Goal: Information Seeking & Learning: Learn about a topic

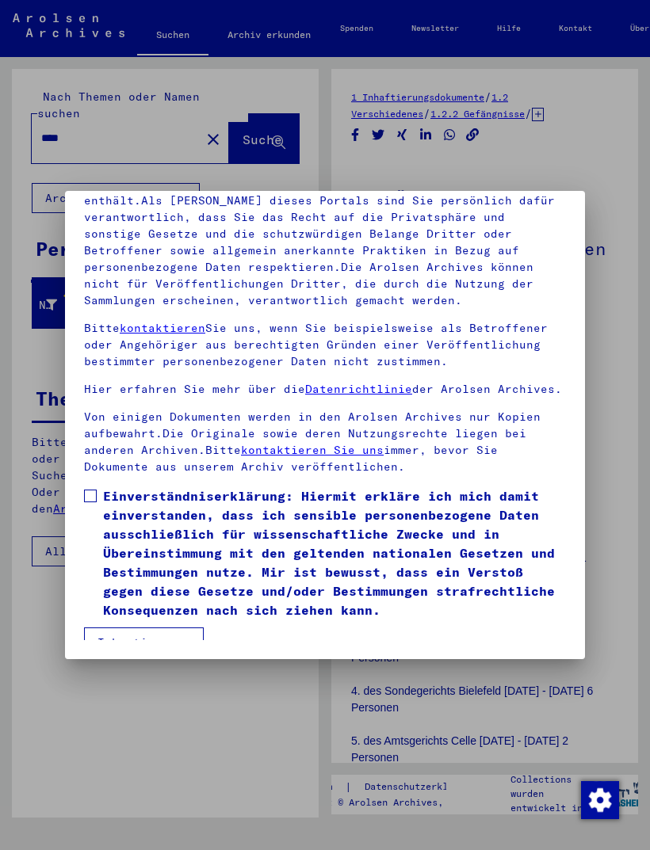
scroll to position [208, 0]
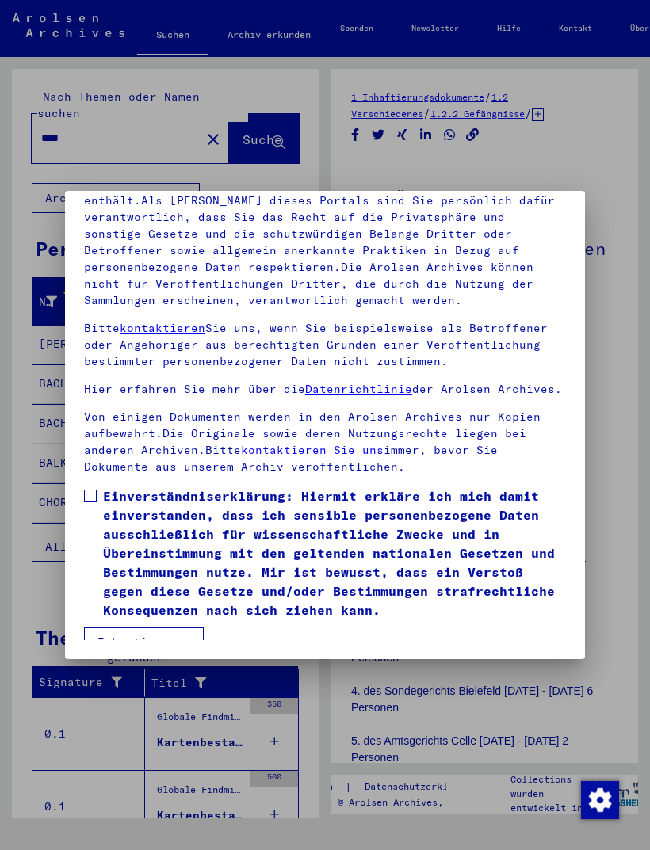
click at [84, 490] on span at bounding box center [90, 496] width 13 height 13
click at [118, 628] on button "Ich stimme zu" at bounding box center [144, 643] width 120 height 30
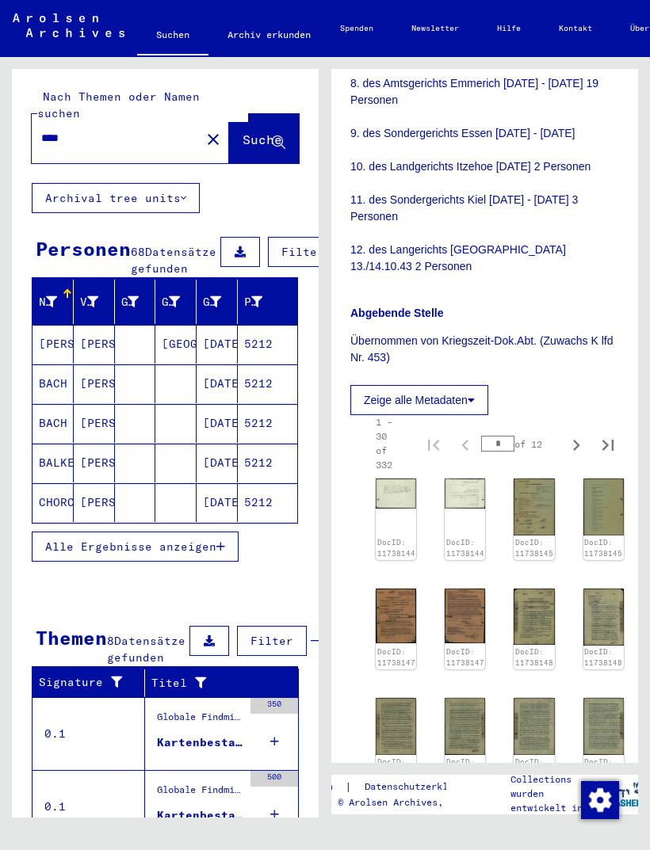
scroll to position [807, 1]
click at [576, 441] on icon "Next page" at bounding box center [576, 446] width 7 height 11
type input "*"
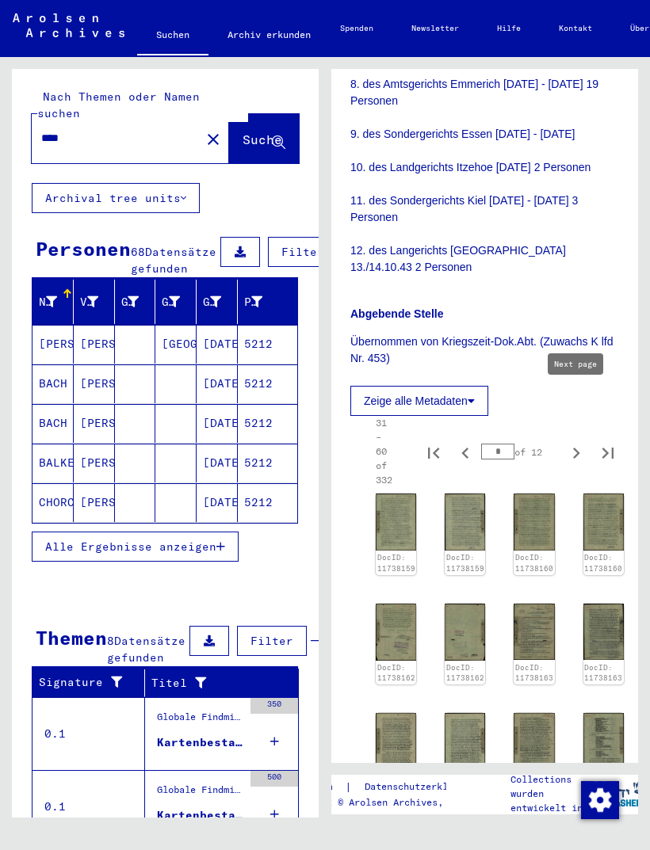
click at [577, 448] on icon "Next page" at bounding box center [576, 453] width 7 height 11
type input "*"
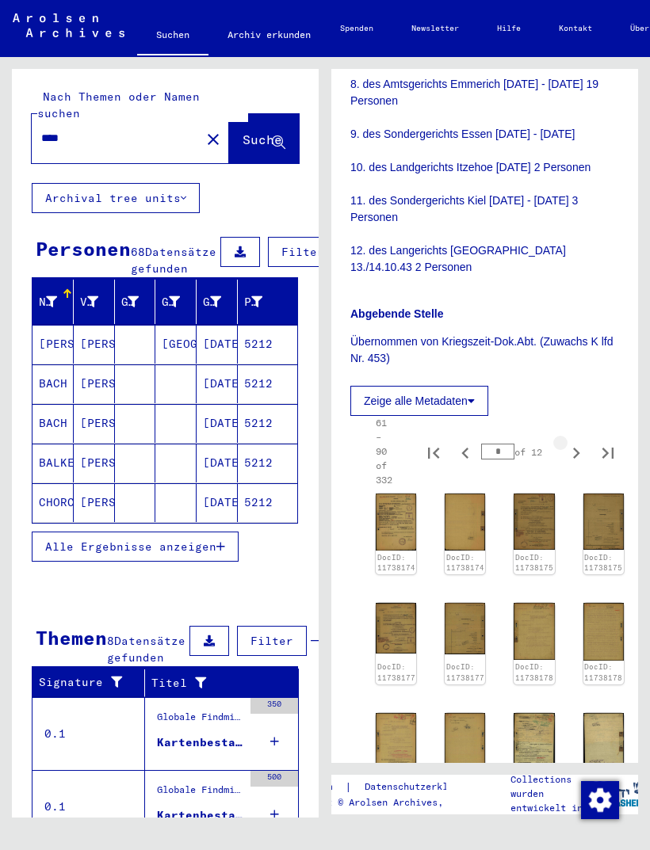
click at [576, 448] on icon "Next page" at bounding box center [576, 453] width 7 height 11
type input "*"
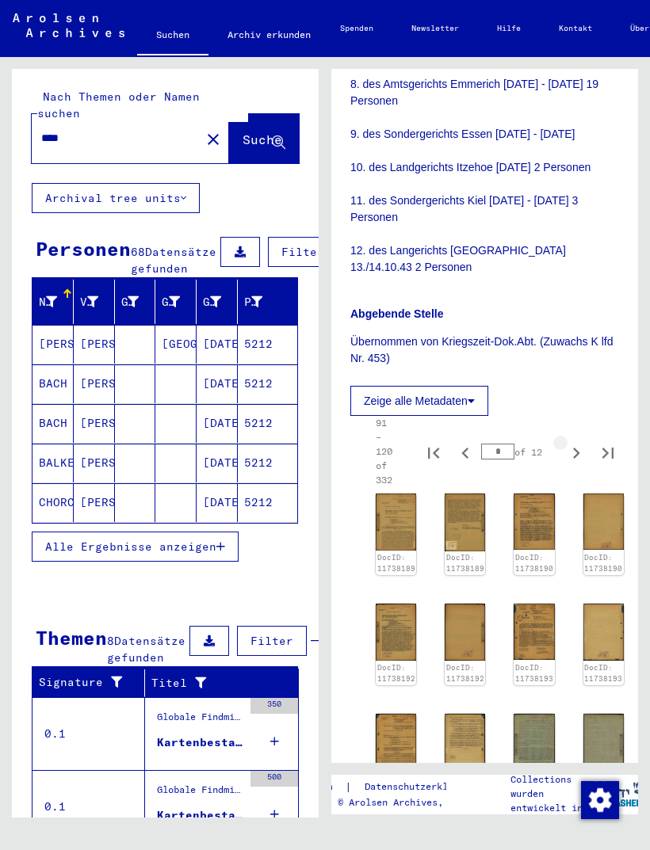
click at [578, 442] on icon "Next page" at bounding box center [576, 453] width 22 height 22
type input "*"
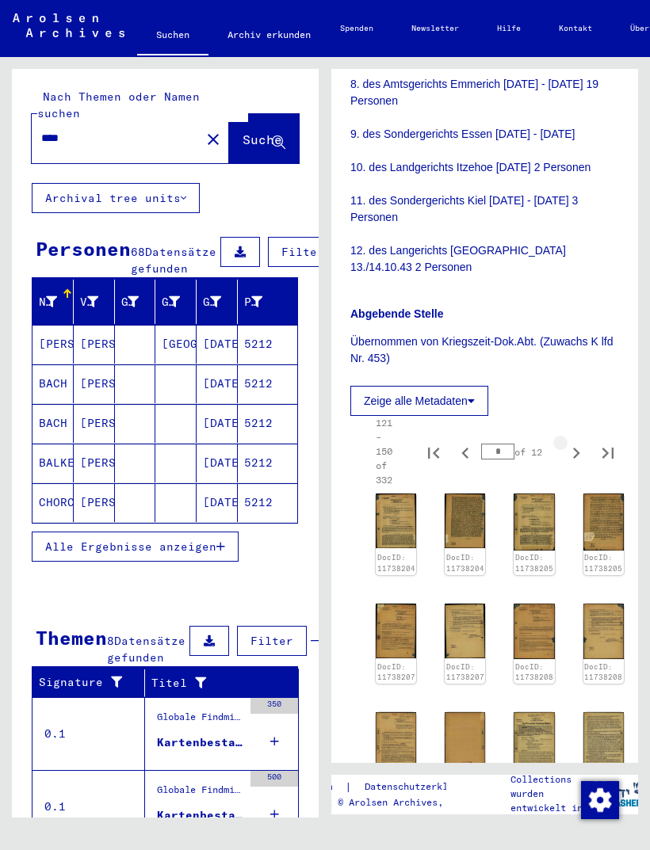
click at [575, 442] on icon "Next page" at bounding box center [576, 453] width 22 height 22
type input "*"
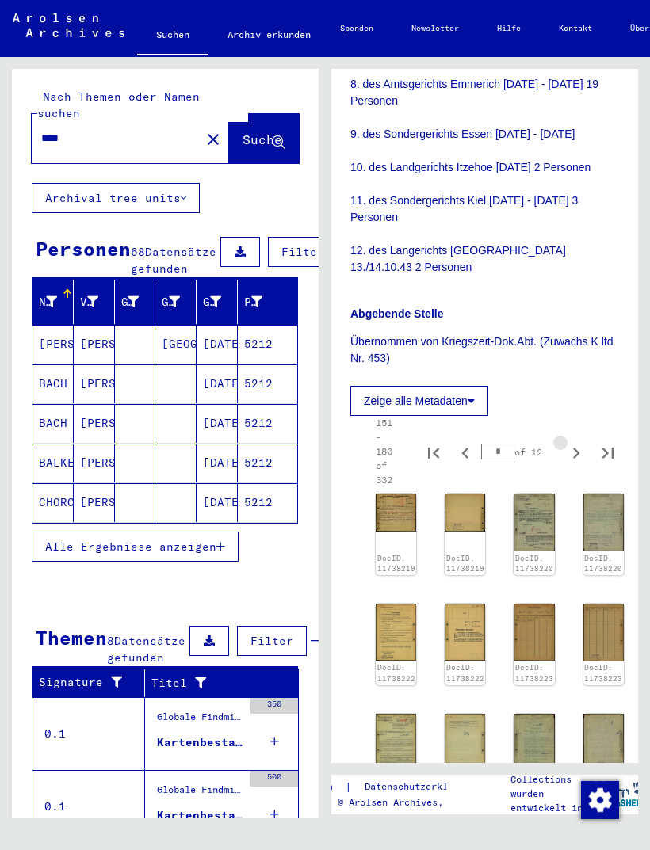
click at [576, 442] on icon "Next page" at bounding box center [576, 453] width 22 height 22
type input "*"
click at [573, 442] on icon "Next page" at bounding box center [576, 453] width 22 height 22
type input "*"
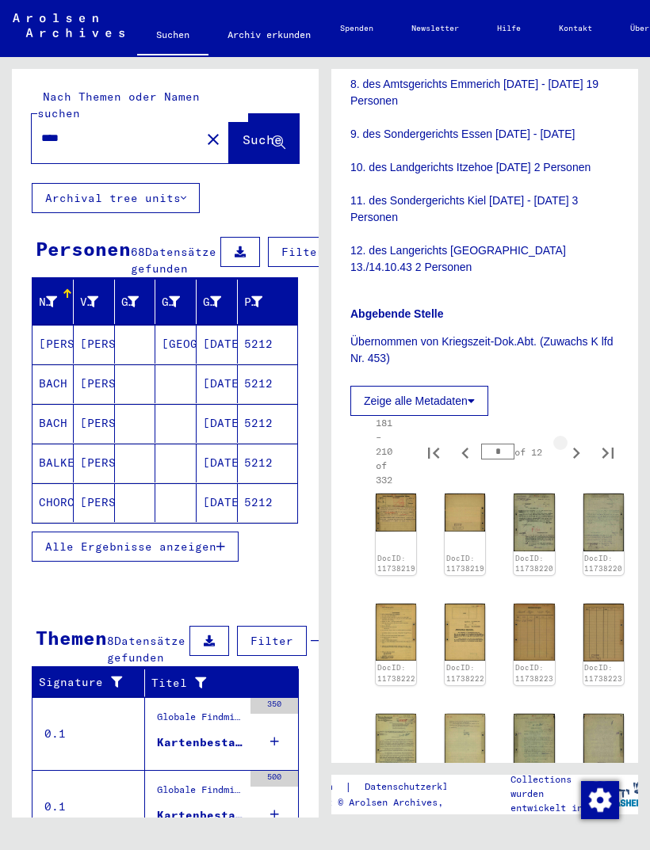
type input "*"
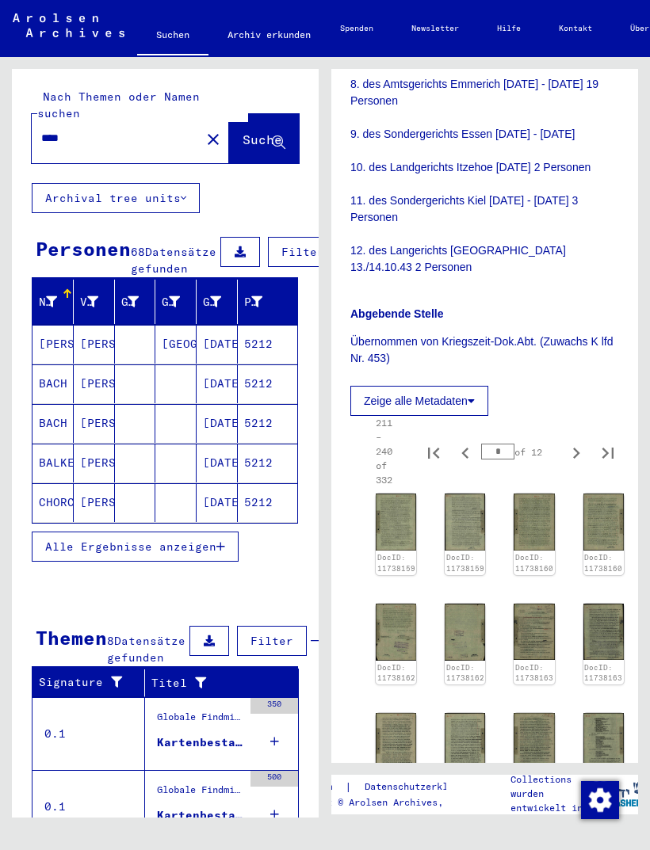
click at [573, 442] on icon "Next page" at bounding box center [576, 453] width 22 height 22
type input "*"
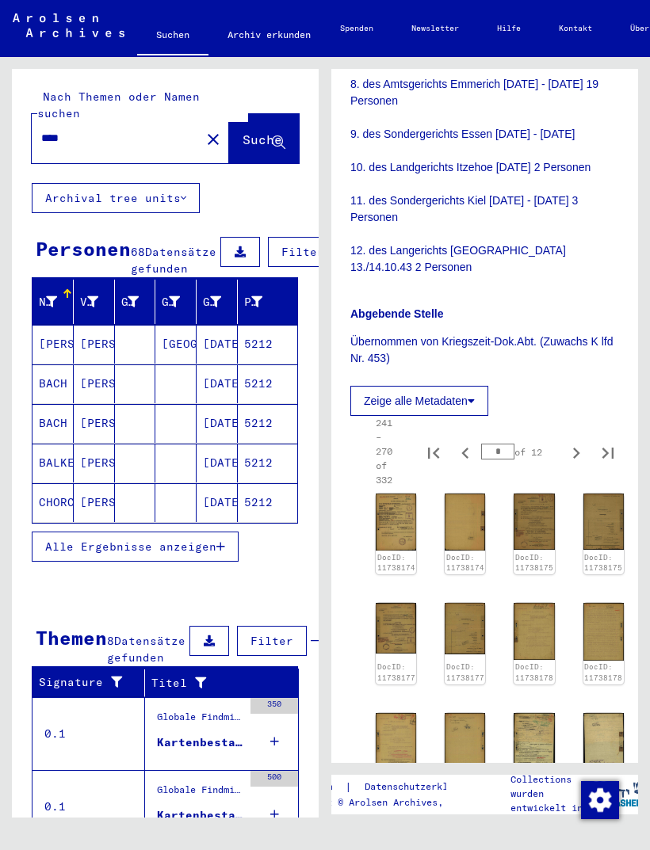
click at [576, 448] on icon "Next page" at bounding box center [576, 453] width 7 height 11
type input "**"
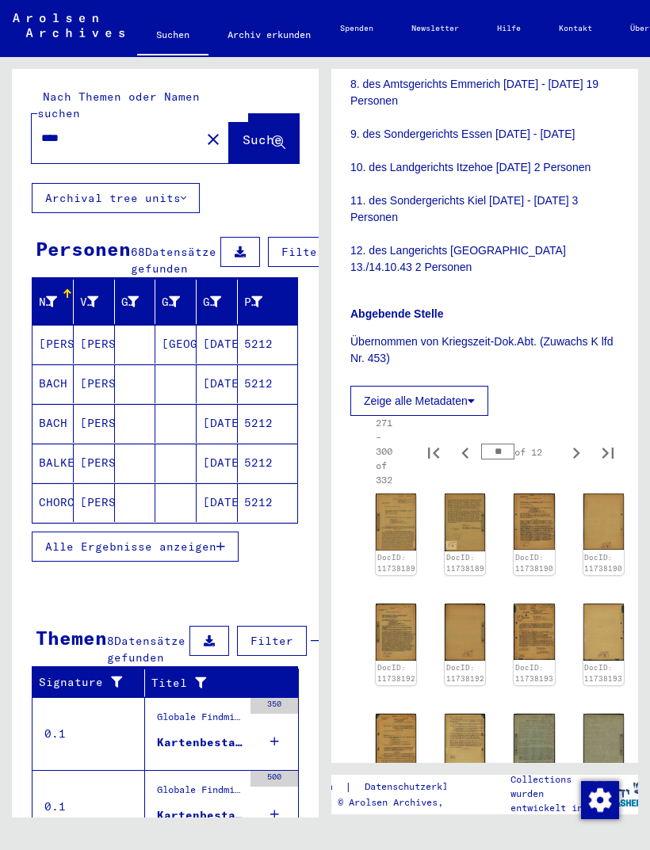
click at [404, 494] on img at bounding box center [396, 522] width 40 height 57
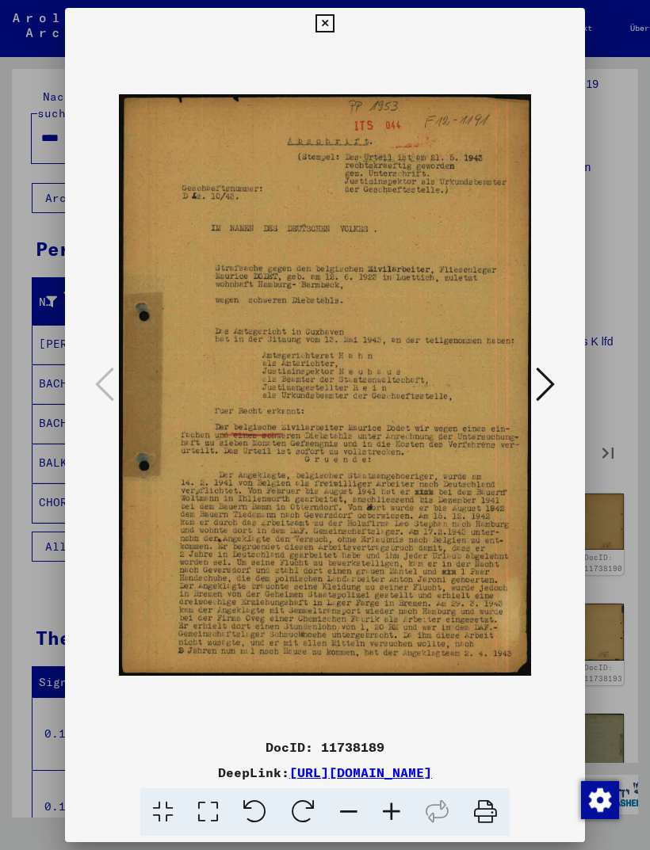
click at [542, 379] on icon at bounding box center [545, 384] width 19 height 38
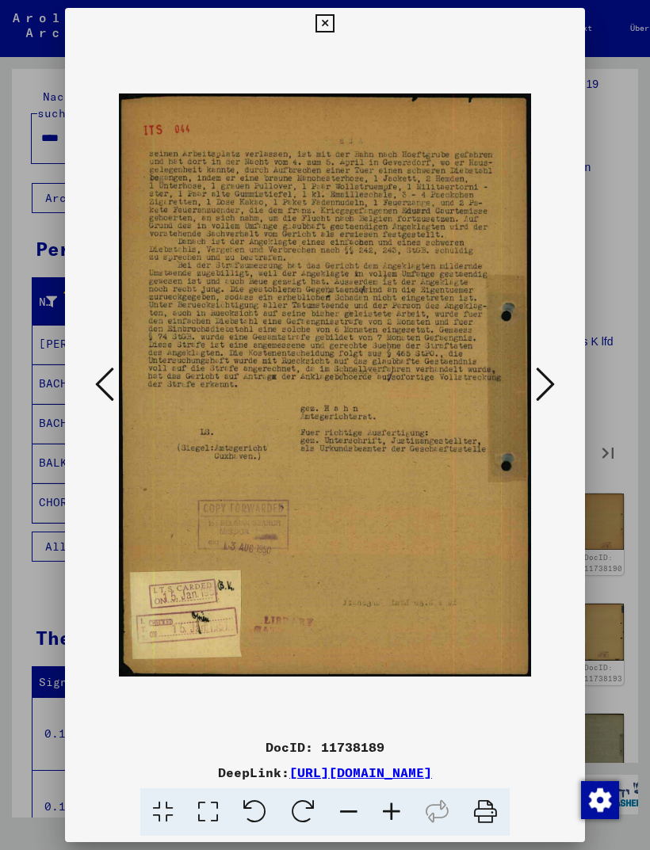
click at [545, 384] on icon at bounding box center [545, 384] width 19 height 38
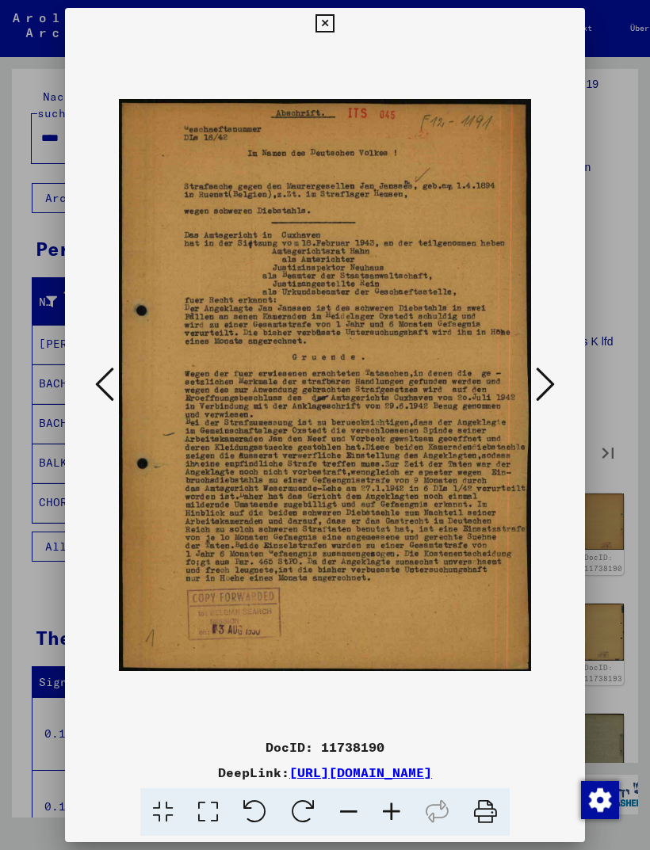
click at [545, 387] on icon at bounding box center [545, 384] width 19 height 38
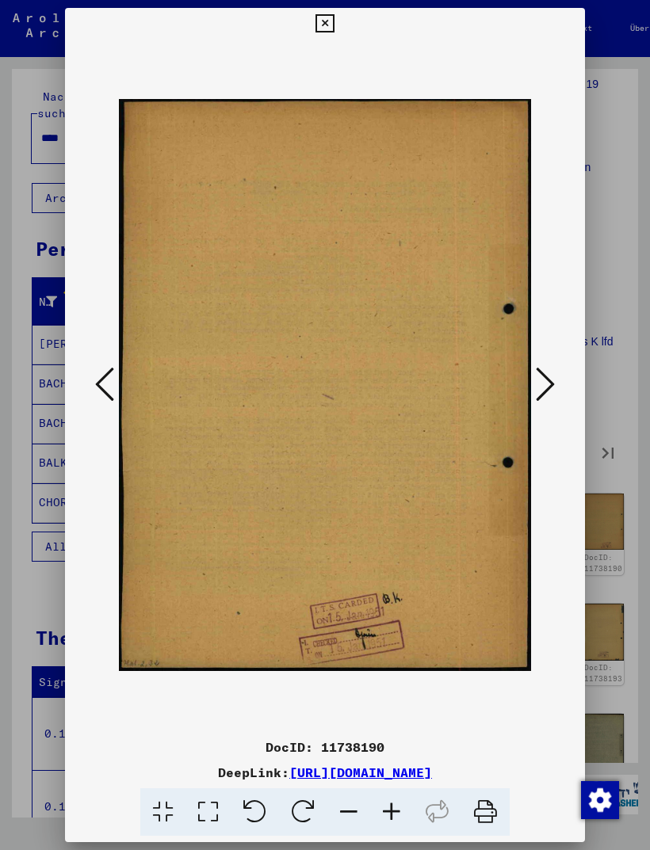
click at [545, 389] on icon at bounding box center [545, 384] width 19 height 38
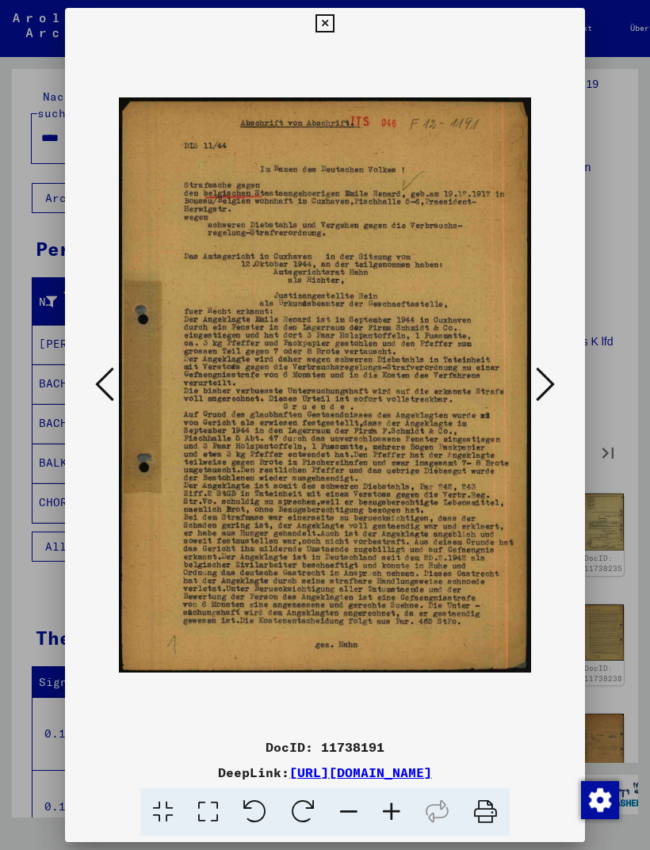
click at [334, 14] on icon at bounding box center [324, 23] width 18 height 19
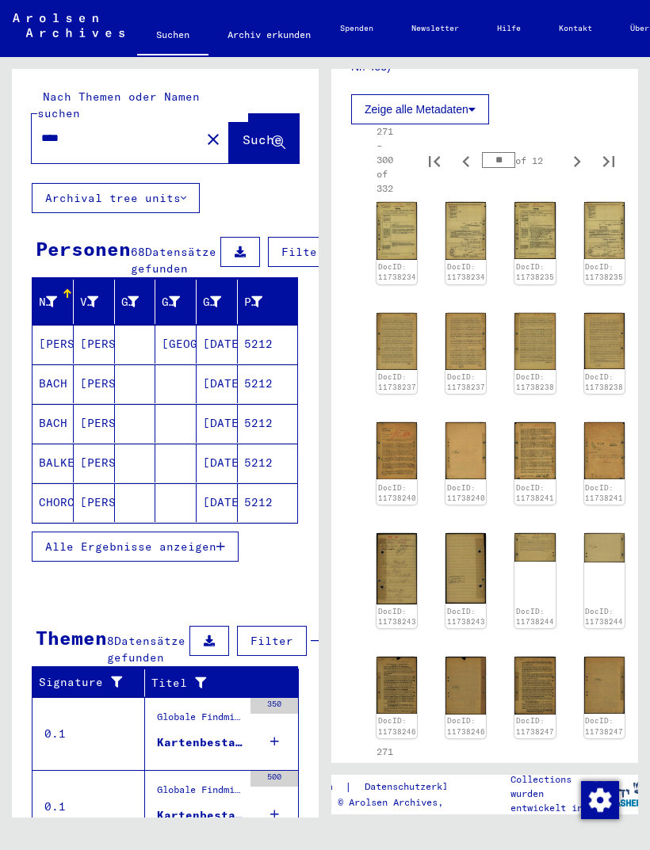
scroll to position [1099, 0]
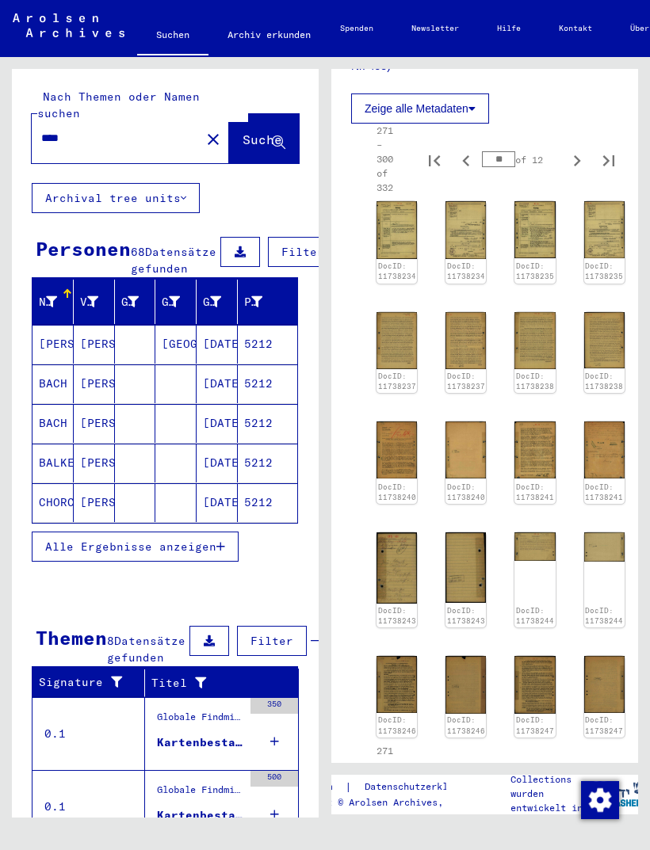
click at [404, 422] on img at bounding box center [396, 450] width 40 height 56
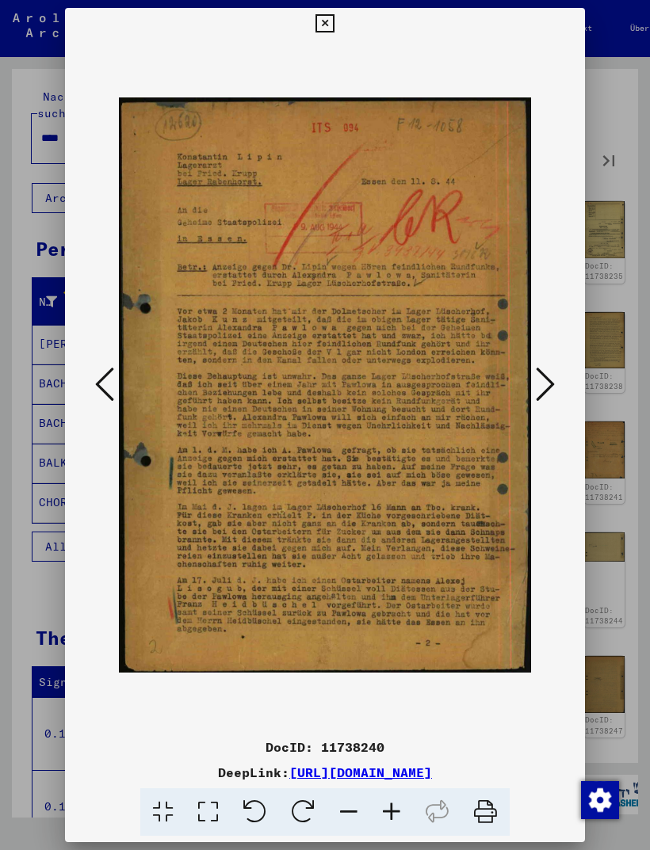
click at [549, 378] on icon at bounding box center [545, 384] width 19 height 38
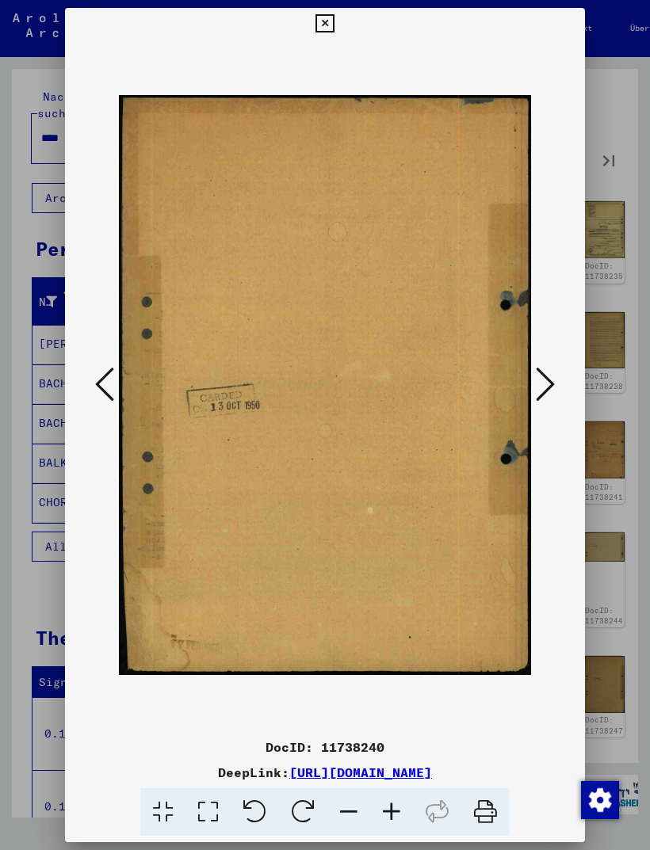
click at [549, 381] on icon at bounding box center [545, 384] width 19 height 38
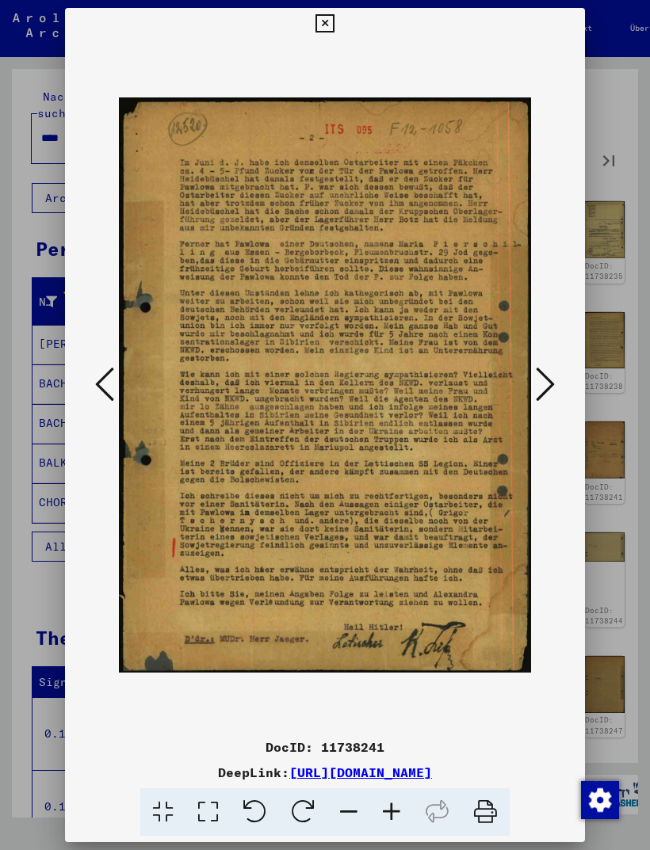
click at [549, 377] on icon at bounding box center [545, 384] width 19 height 38
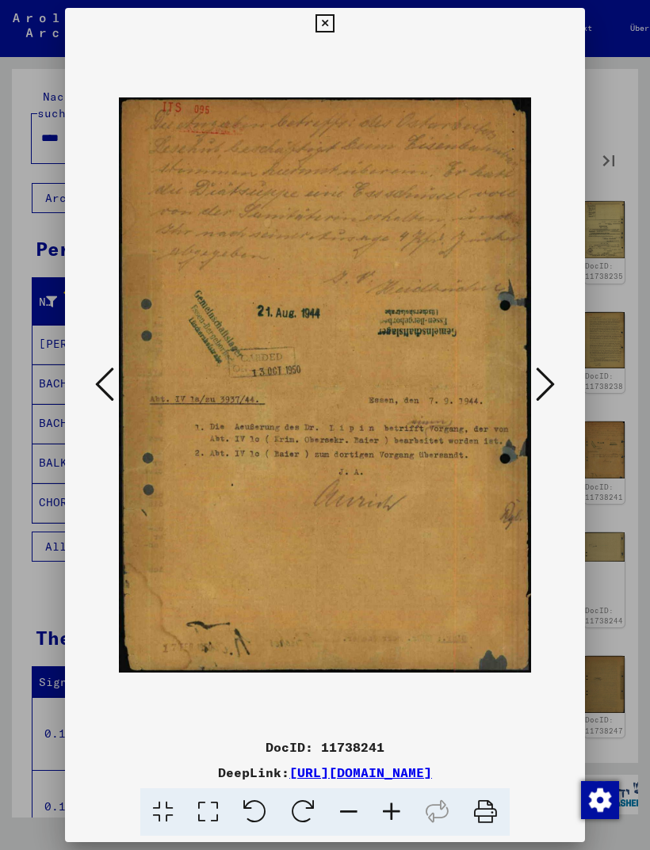
click at [552, 384] on icon at bounding box center [545, 384] width 19 height 38
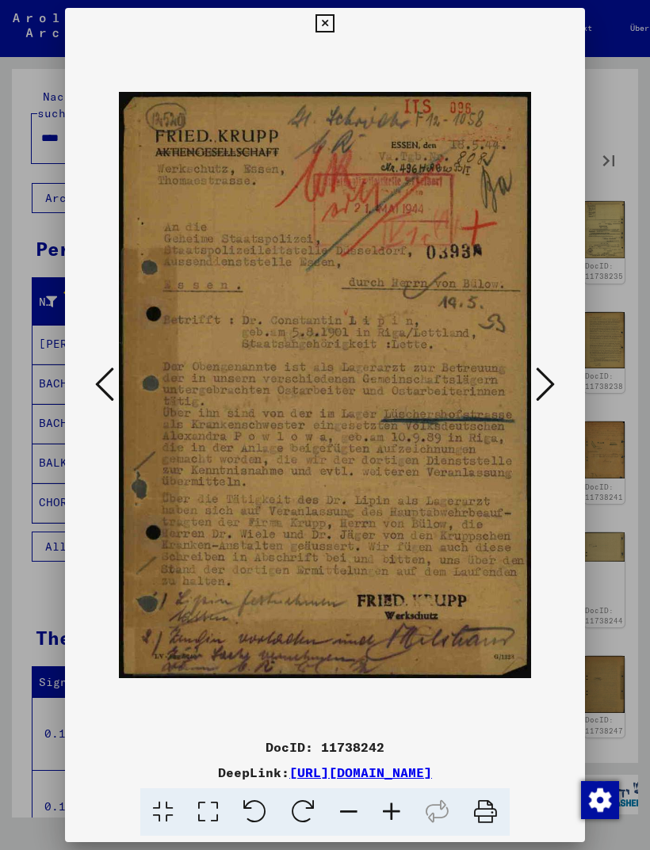
click at [540, 391] on icon at bounding box center [545, 384] width 19 height 38
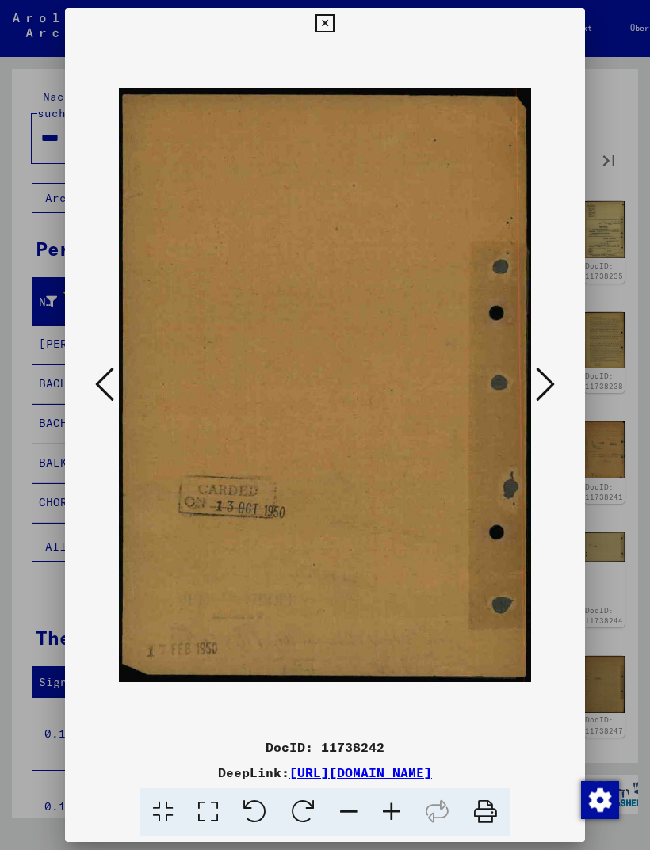
click at [547, 385] on icon at bounding box center [545, 384] width 19 height 38
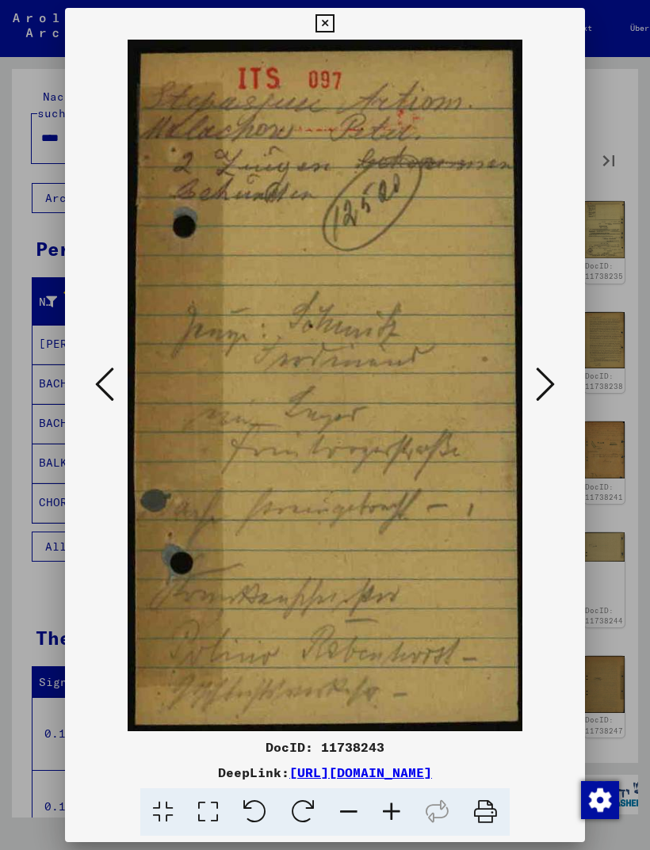
click at [546, 385] on icon at bounding box center [545, 384] width 19 height 38
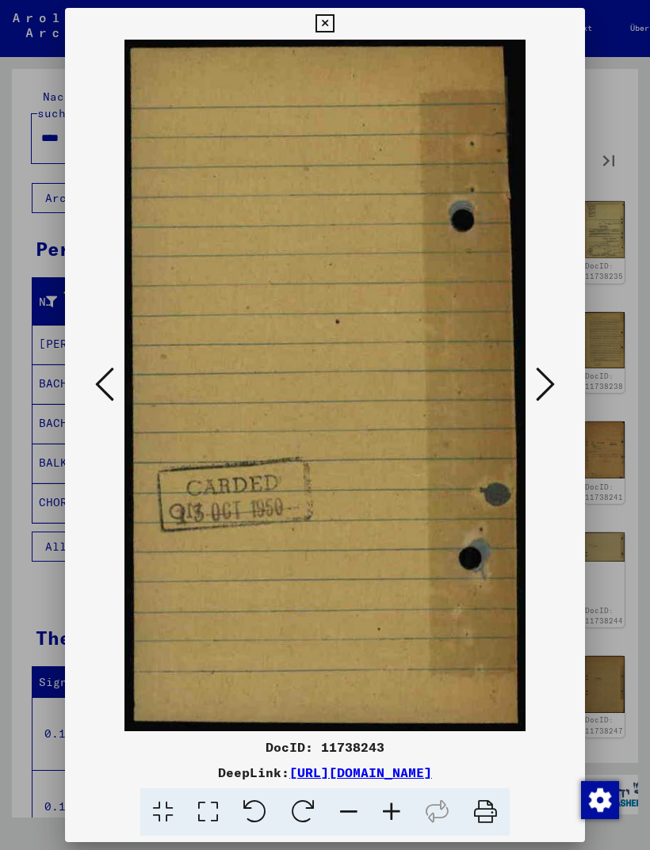
click at [548, 383] on icon at bounding box center [545, 384] width 19 height 38
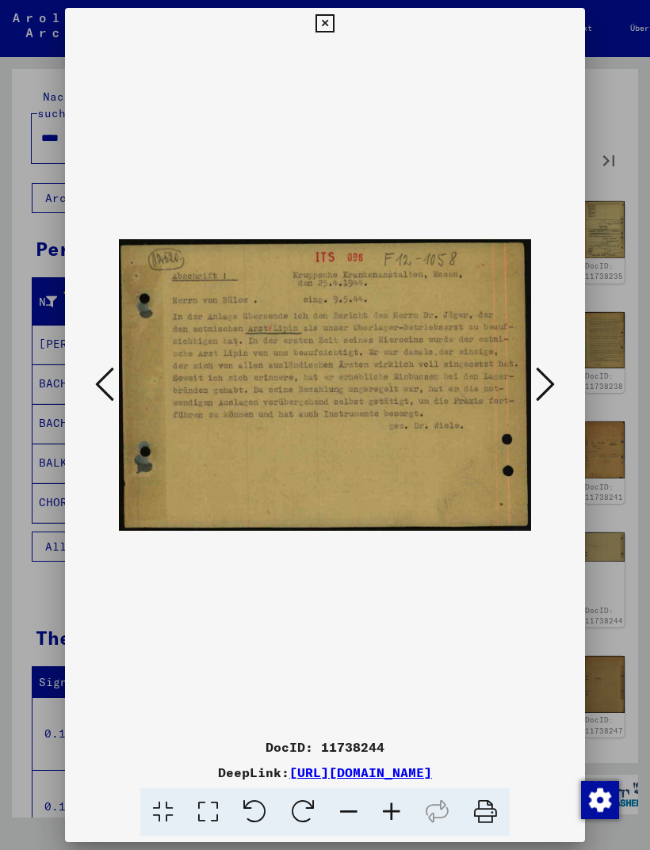
click at [545, 373] on icon at bounding box center [545, 384] width 19 height 38
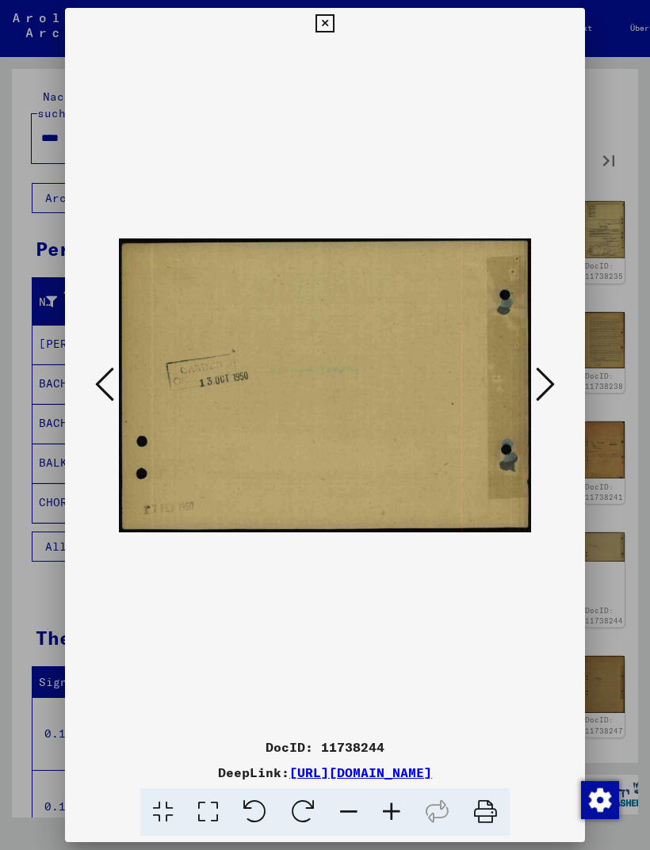
click at [546, 378] on icon at bounding box center [545, 384] width 19 height 38
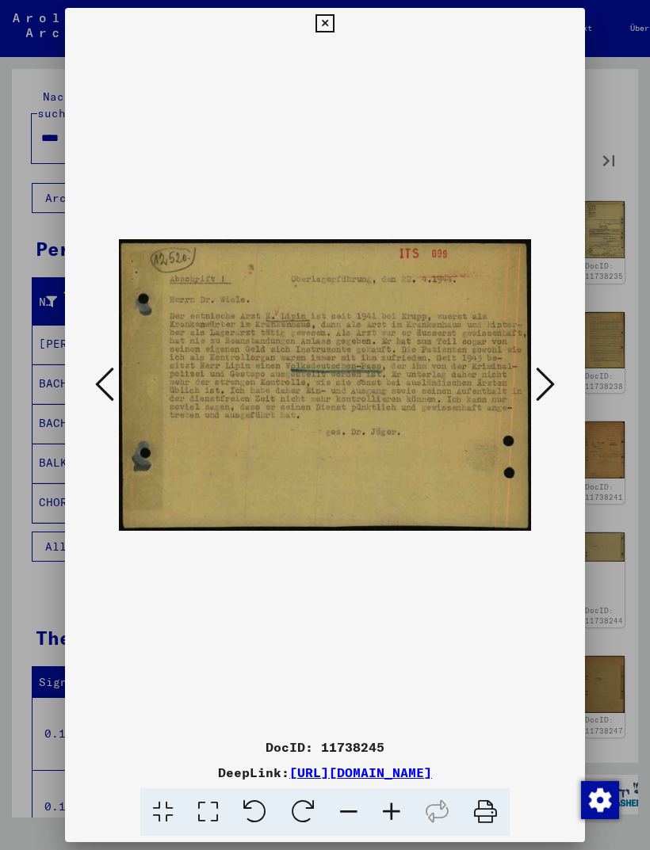
click at [545, 377] on icon at bounding box center [545, 384] width 19 height 38
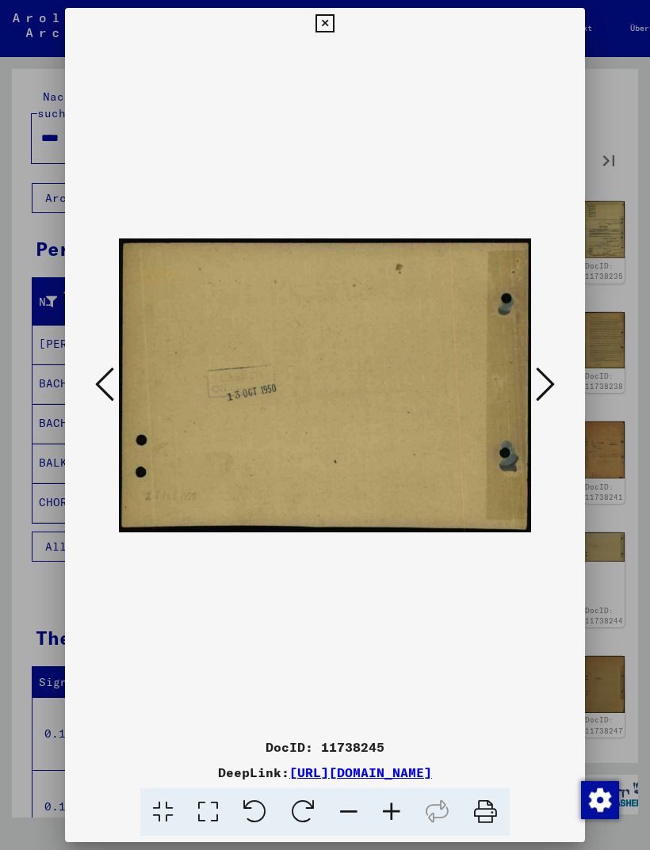
click at [545, 379] on icon at bounding box center [545, 384] width 19 height 38
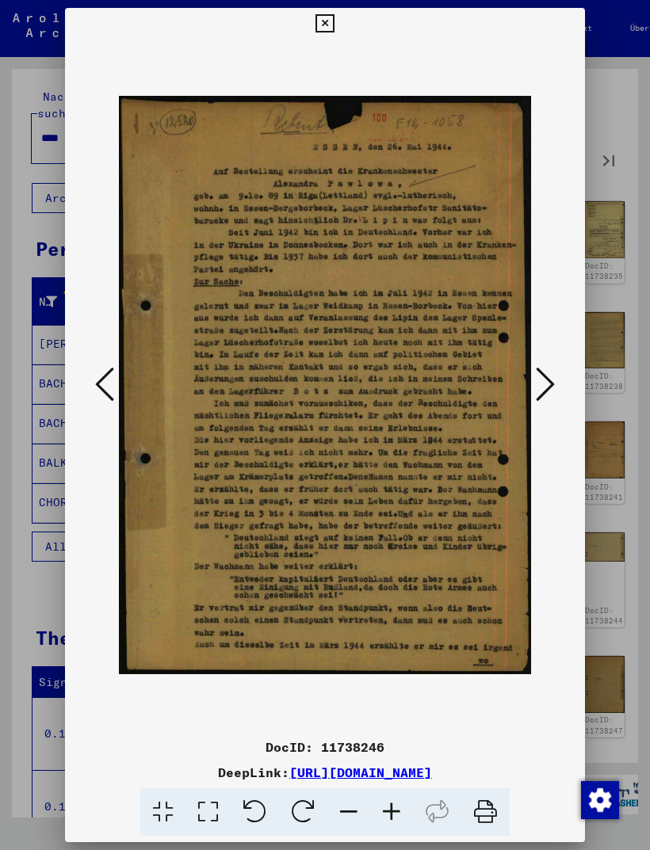
click at [544, 379] on icon at bounding box center [545, 384] width 19 height 38
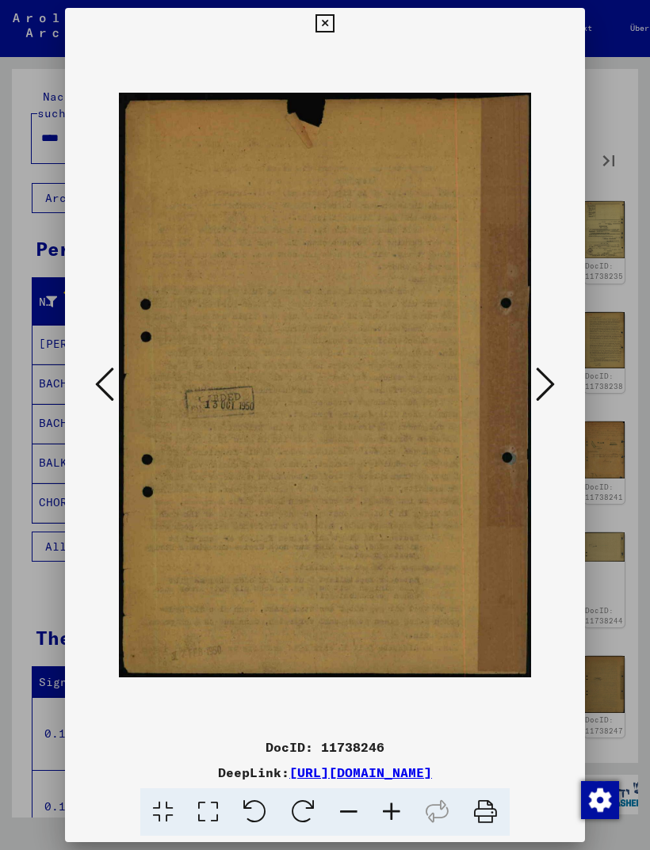
click at [545, 378] on icon at bounding box center [545, 384] width 19 height 38
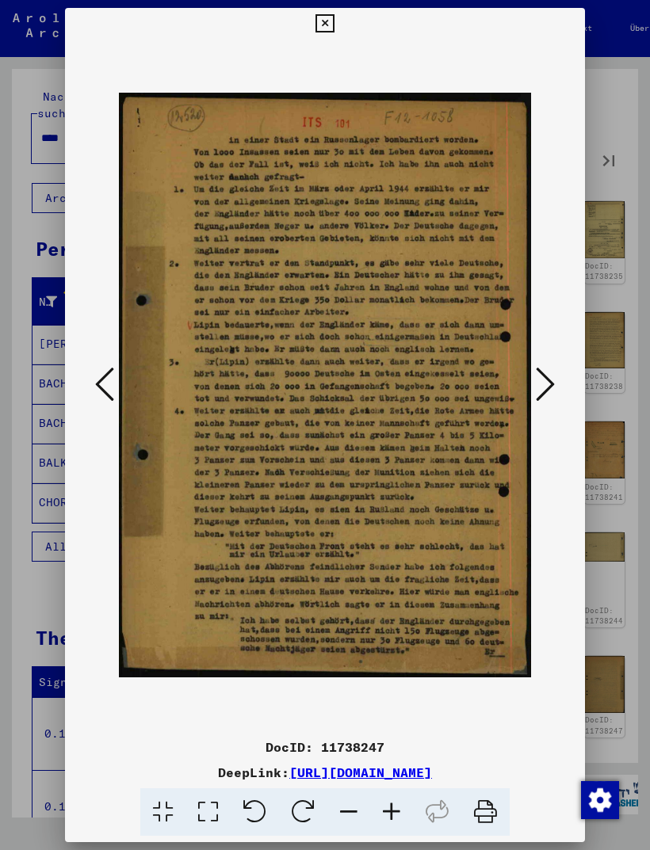
click at [543, 381] on icon at bounding box center [545, 384] width 19 height 38
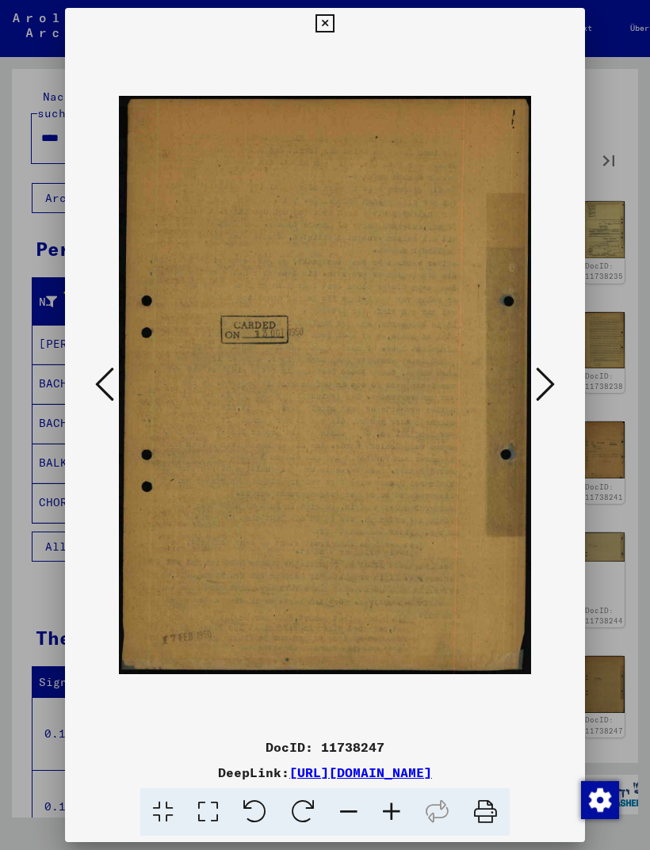
click at [545, 380] on icon at bounding box center [545, 384] width 19 height 38
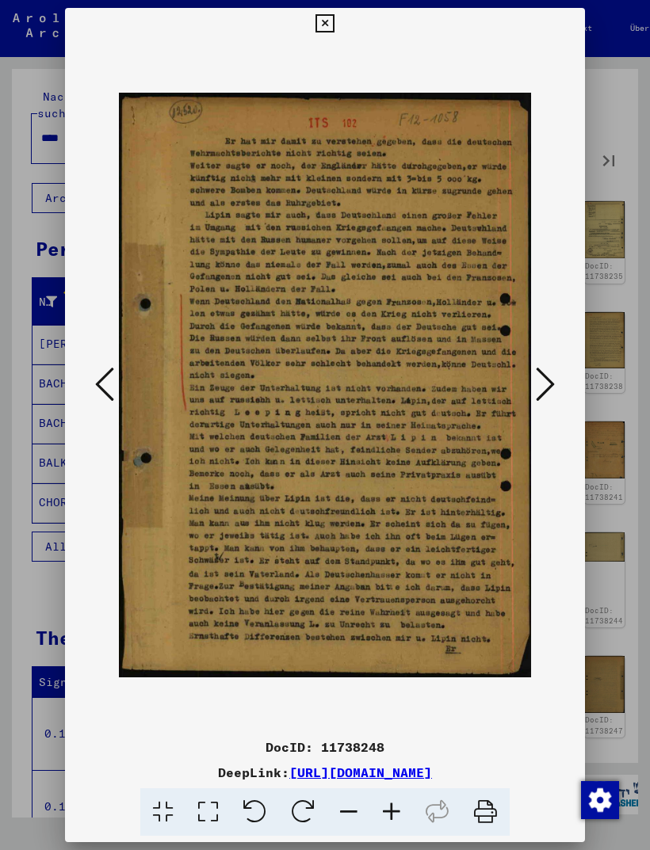
click at [541, 383] on icon at bounding box center [545, 384] width 19 height 38
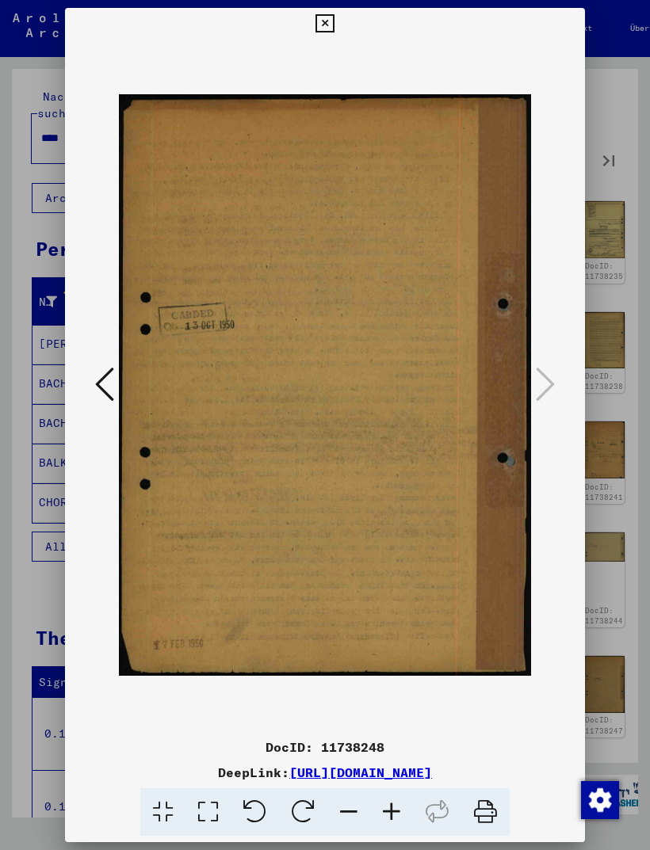
click at [334, 21] on icon at bounding box center [324, 23] width 18 height 19
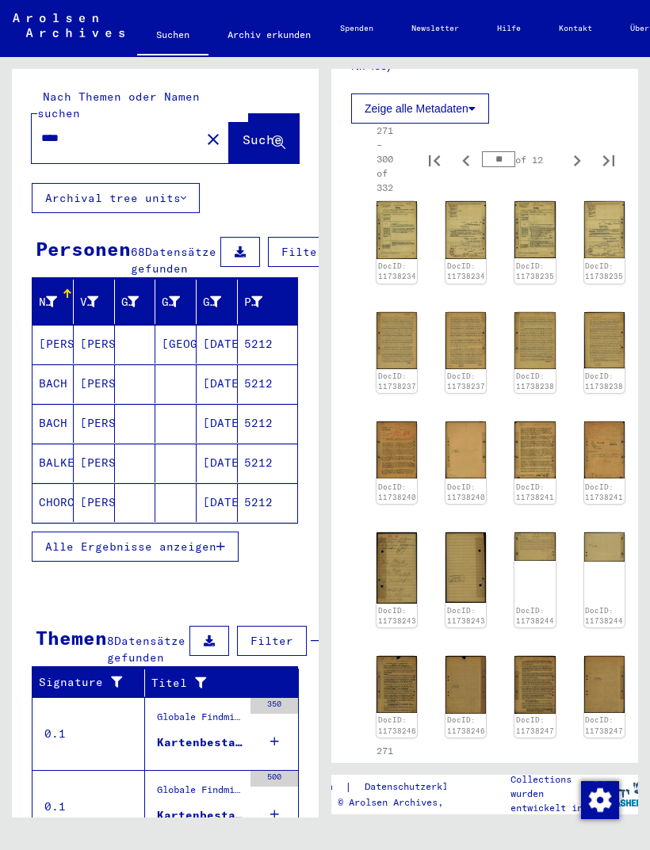
click at [575, 776] on icon "Next page" at bounding box center [577, 781] width 7 height 11
type input "**"
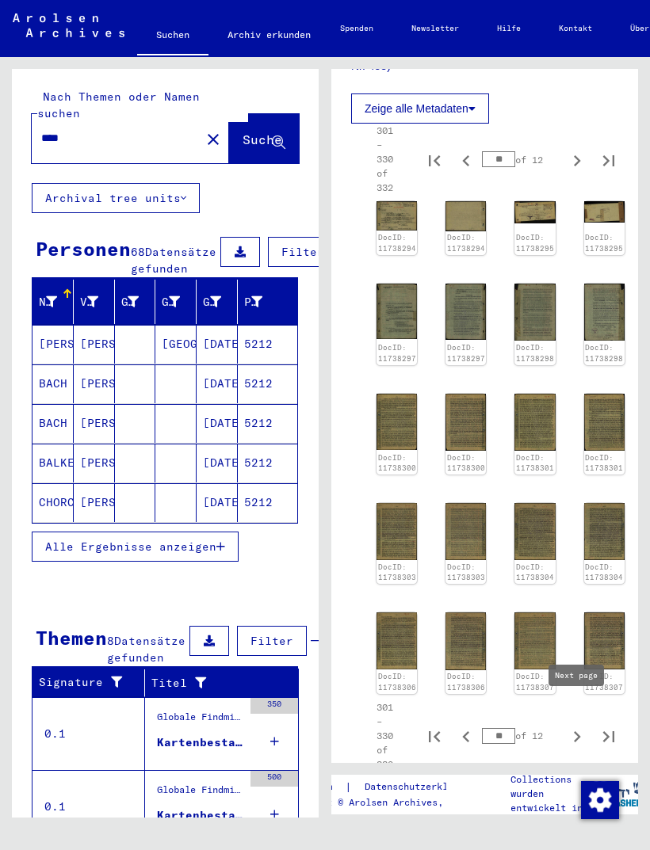
click at [398, 201] on img at bounding box center [396, 215] width 40 height 29
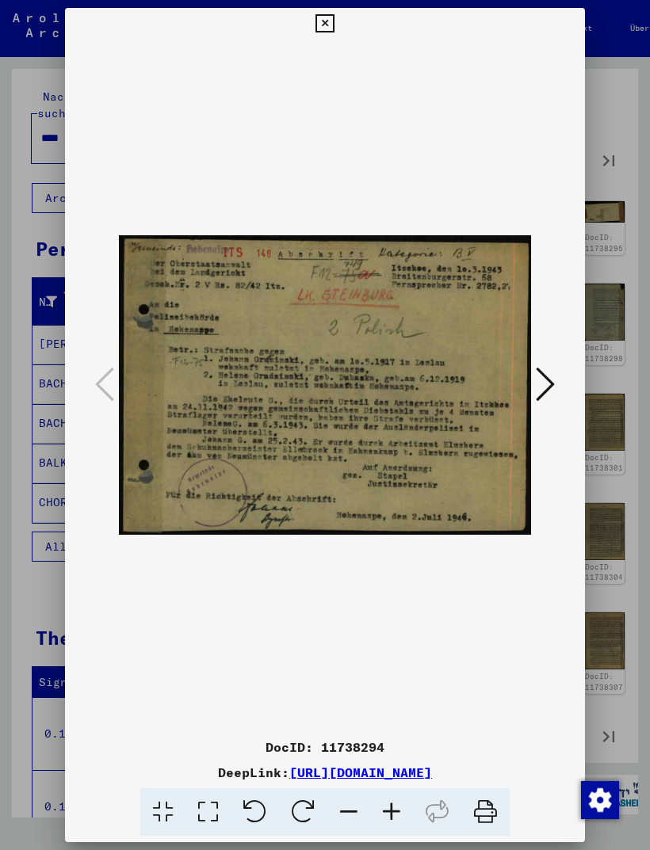
click at [550, 383] on icon at bounding box center [545, 384] width 19 height 38
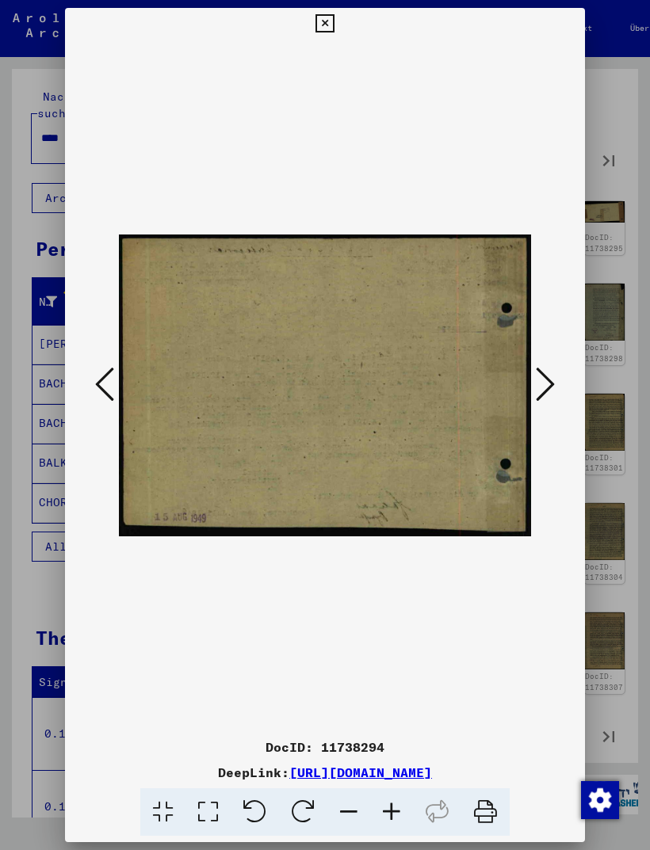
click at [550, 372] on icon at bounding box center [545, 384] width 19 height 38
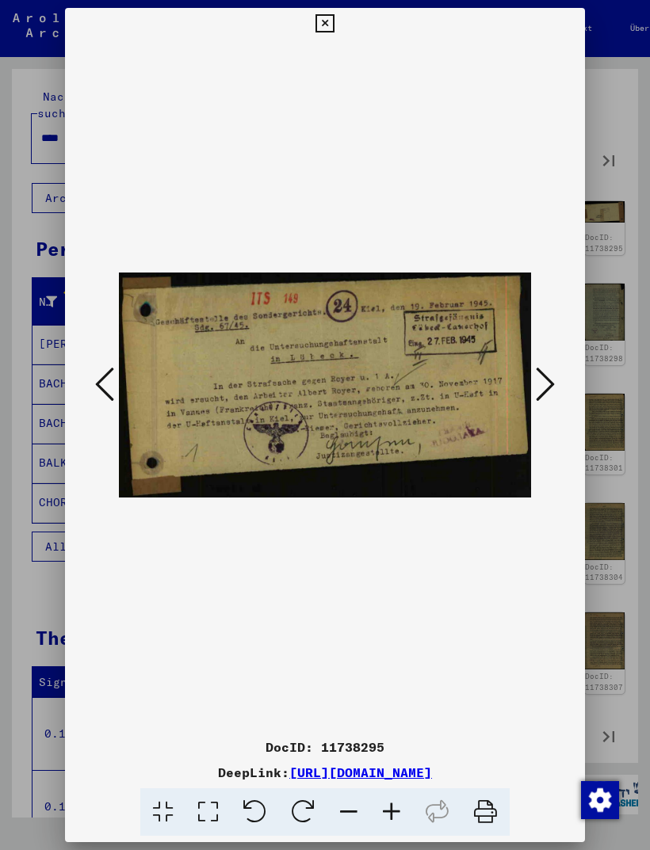
click at [98, 381] on icon at bounding box center [104, 384] width 19 height 38
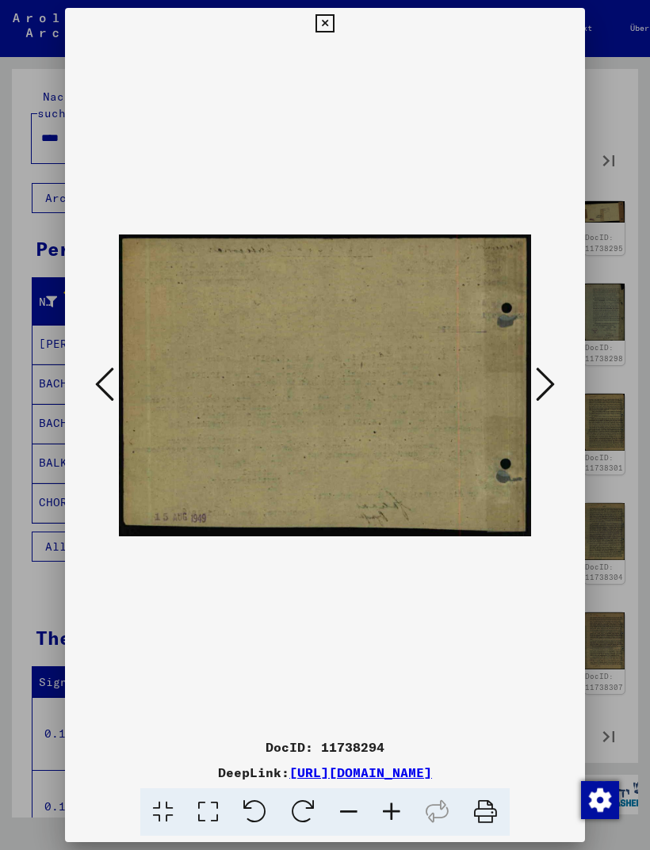
click at [98, 384] on icon at bounding box center [104, 384] width 19 height 38
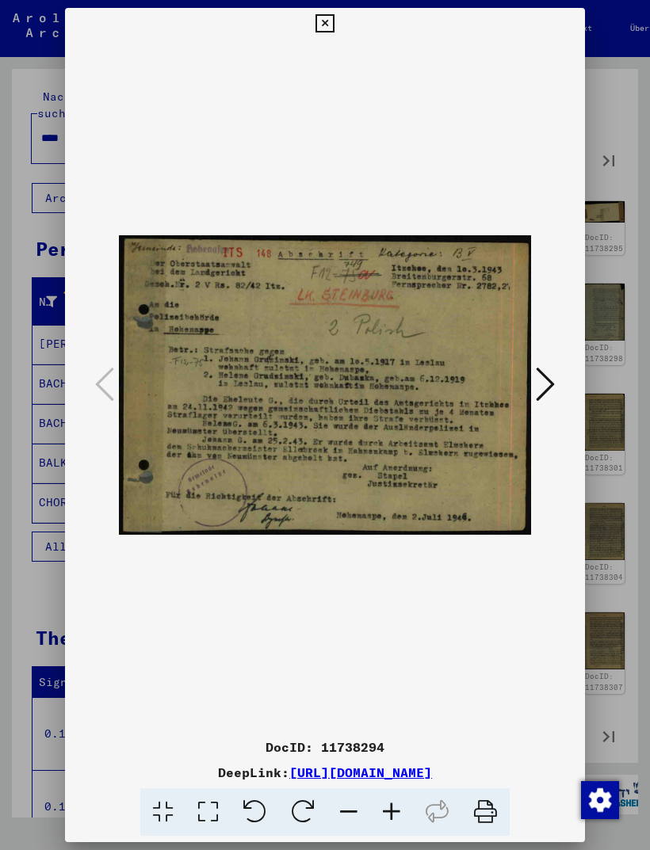
click at [334, 21] on icon at bounding box center [324, 23] width 18 height 19
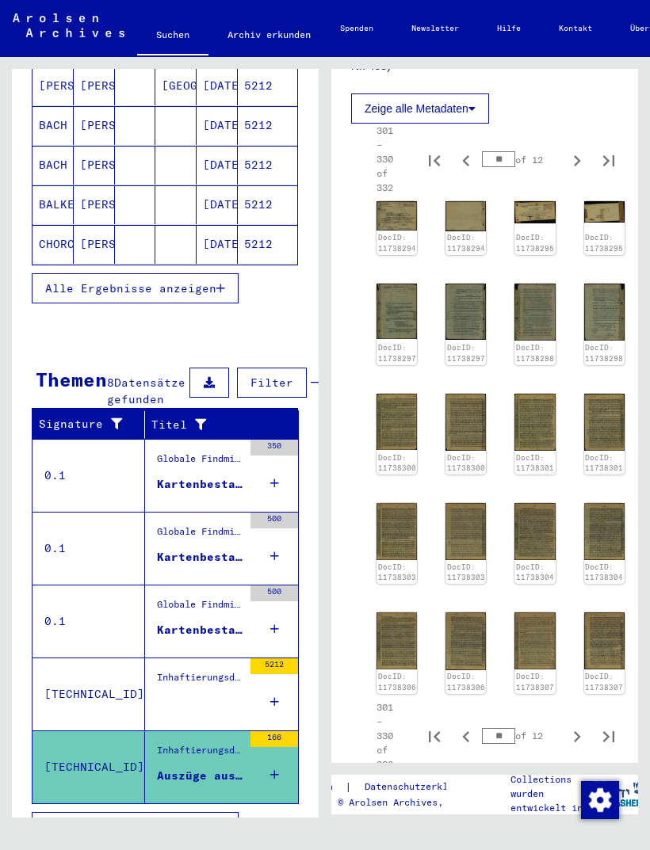
scroll to position [258, 0]
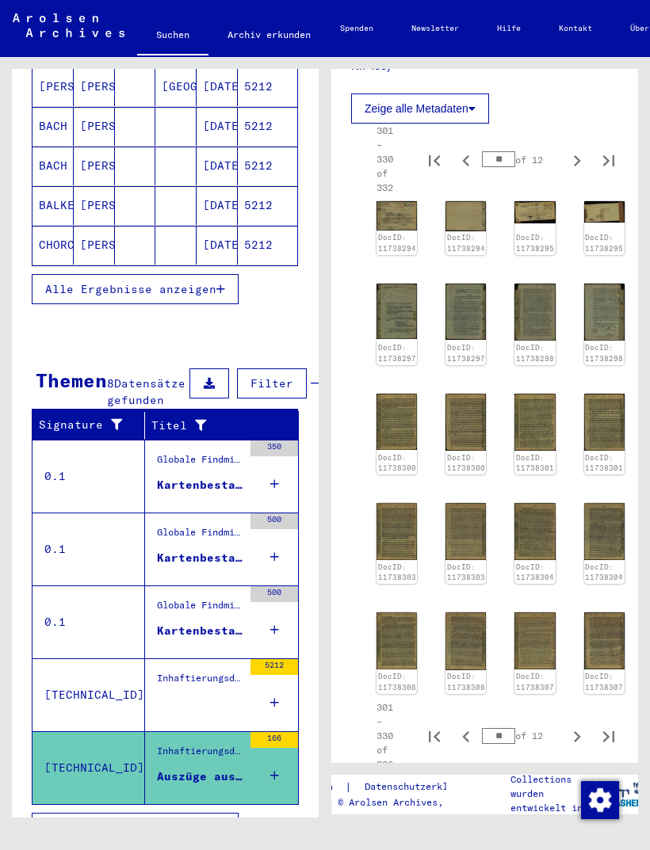
click at [197, 713] on figure at bounding box center [200, 708] width 86 height 24
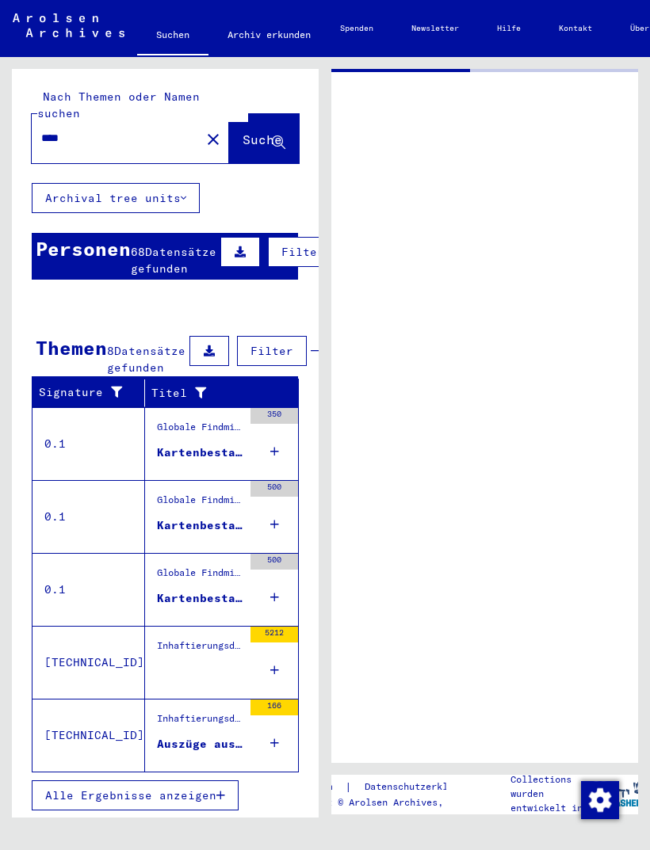
type input "*******"
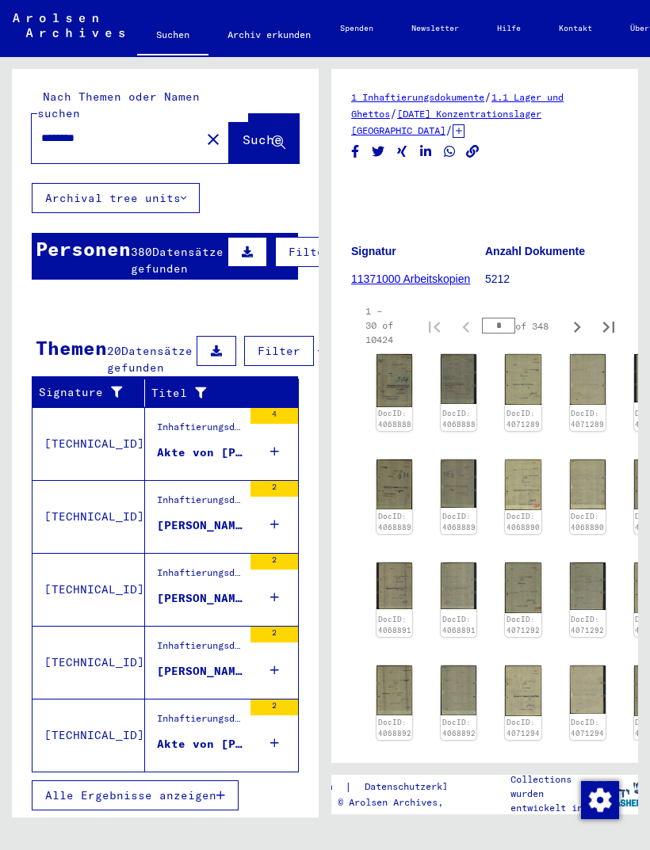
click at [182, 803] on span "Alle Ergebnisse anzeigen" at bounding box center [130, 796] width 171 height 14
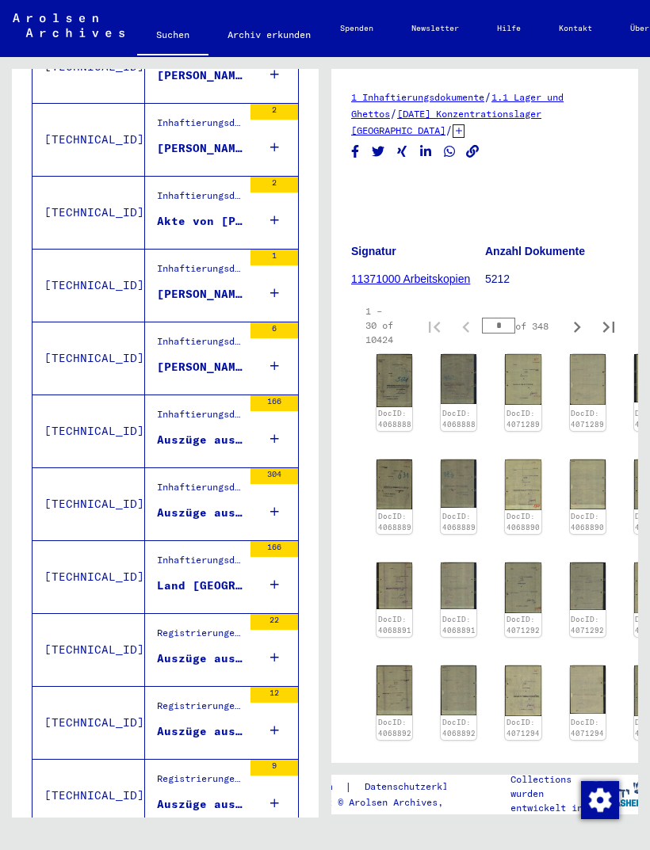
scroll to position [523, 0]
click at [189, 594] on div "Land [GEOGRAPHIC_DATA] - - 1. Gerichtsgefängnis: [GEOGRAPHIC_DATA]/LK Stormarn …" at bounding box center [200, 586] width 86 height 17
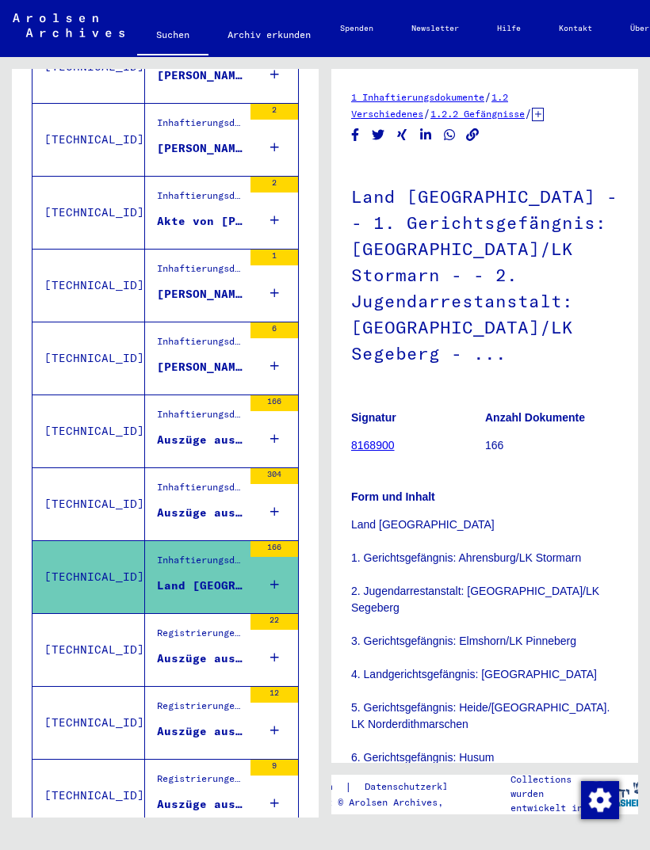
click at [165, 522] on div "Auszüge aus Unterlagen - - 1. der Staatsanwaltschaft Hildesheim (Verschiedene) …" at bounding box center [200, 513] width 86 height 17
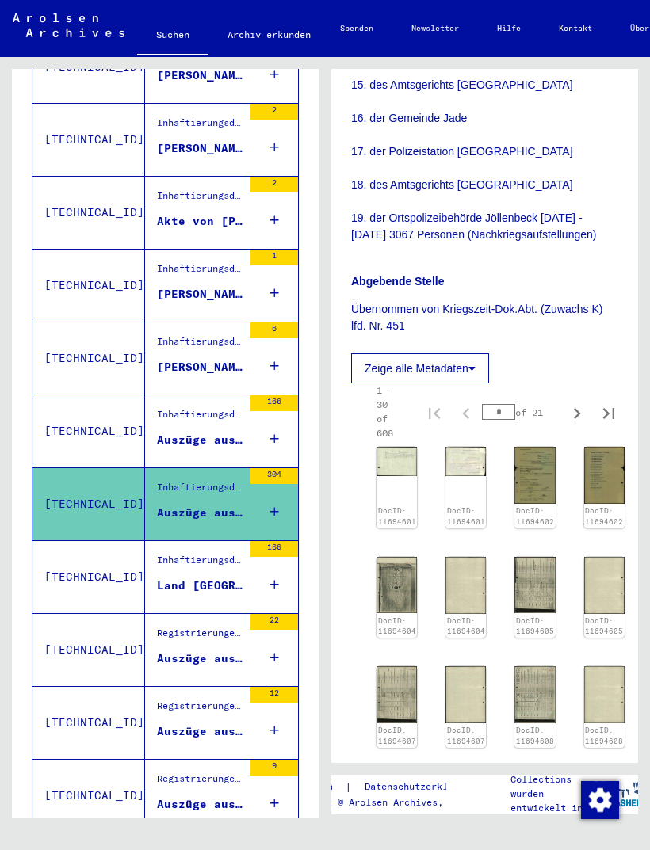
scroll to position [940, 0]
click at [613, 407] on icon "Last page" at bounding box center [609, 413] width 22 height 22
type input "**"
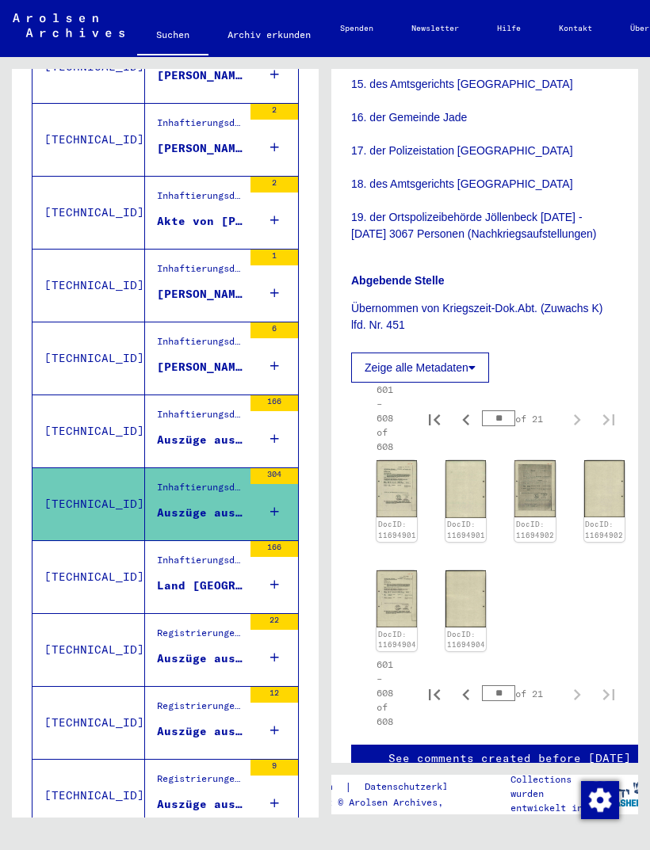
click at [464, 416] on icon "Previous page" at bounding box center [466, 420] width 22 height 22
type input "**"
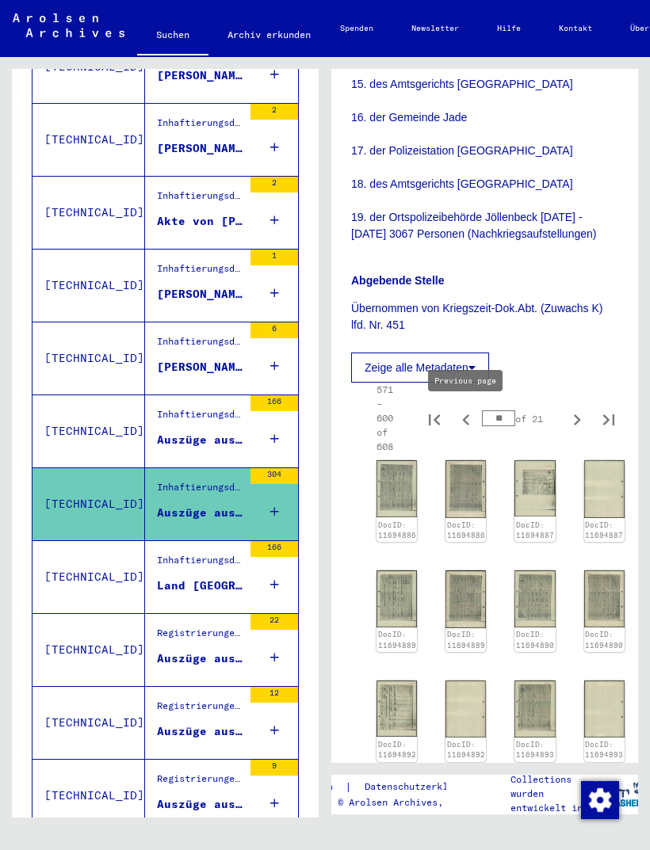
click at [463, 421] on icon "Previous page" at bounding box center [466, 420] width 22 height 22
type input "**"
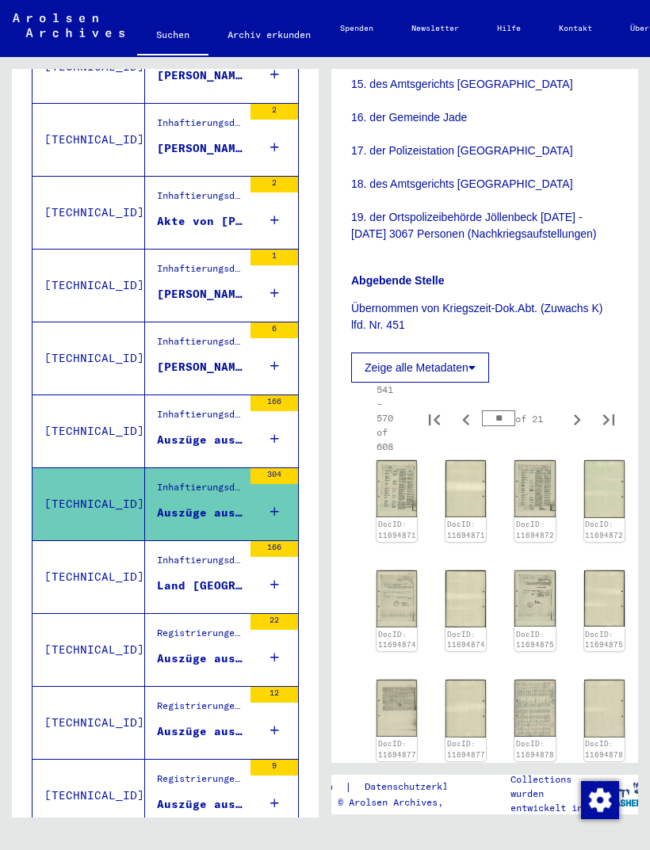
click at [534, 601] on img at bounding box center [534, 599] width 40 height 56
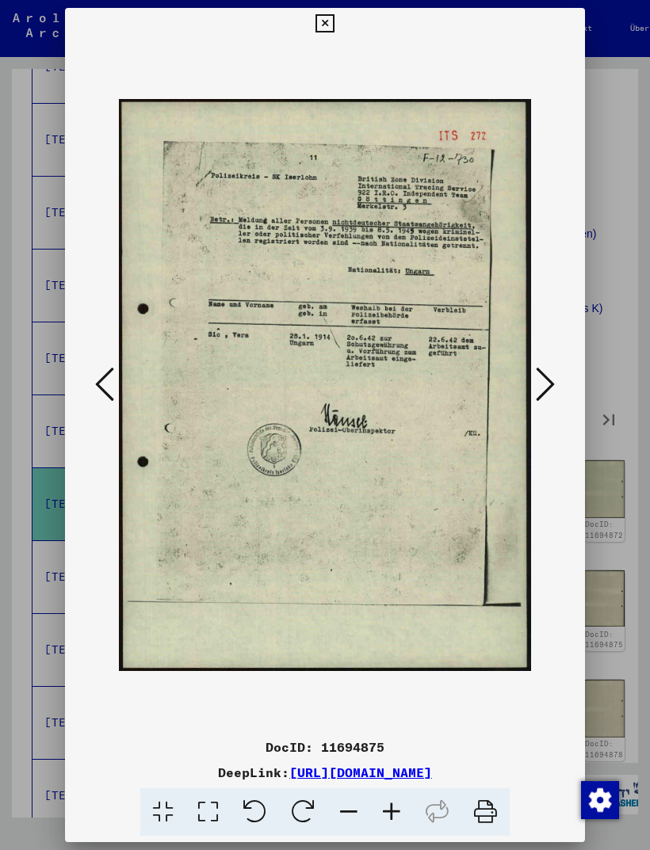
click at [334, 15] on icon at bounding box center [324, 23] width 18 height 19
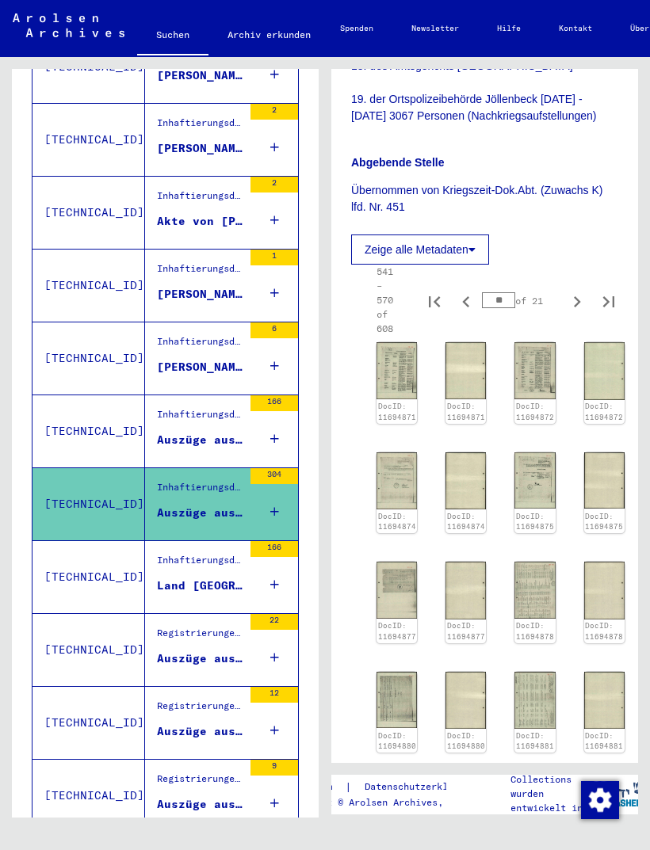
scroll to position [1068, 0]
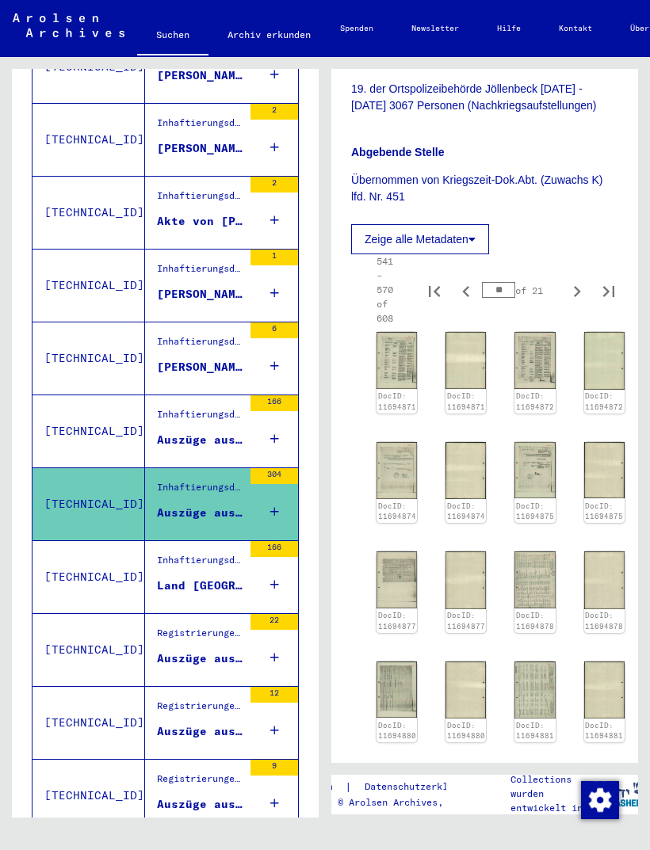
click at [529, 456] on img at bounding box center [534, 470] width 40 height 56
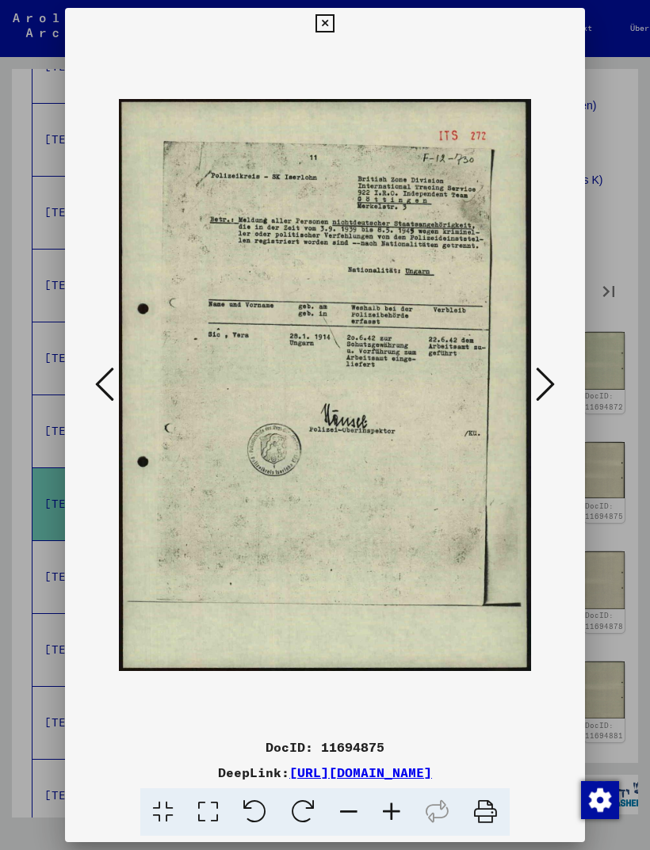
click at [546, 384] on icon at bounding box center [545, 384] width 19 height 38
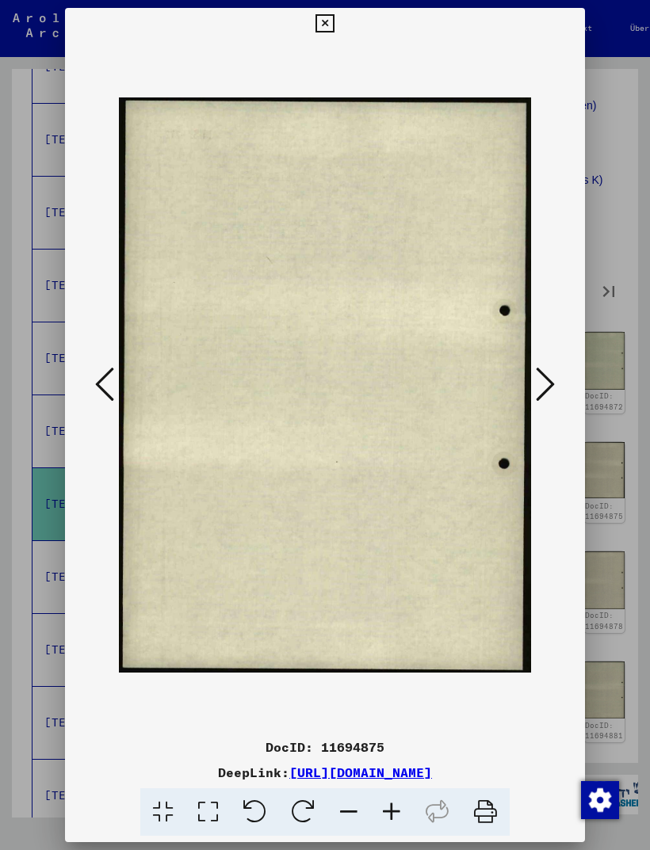
click at [550, 392] on icon at bounding box center [545, 384] width 19 height 38
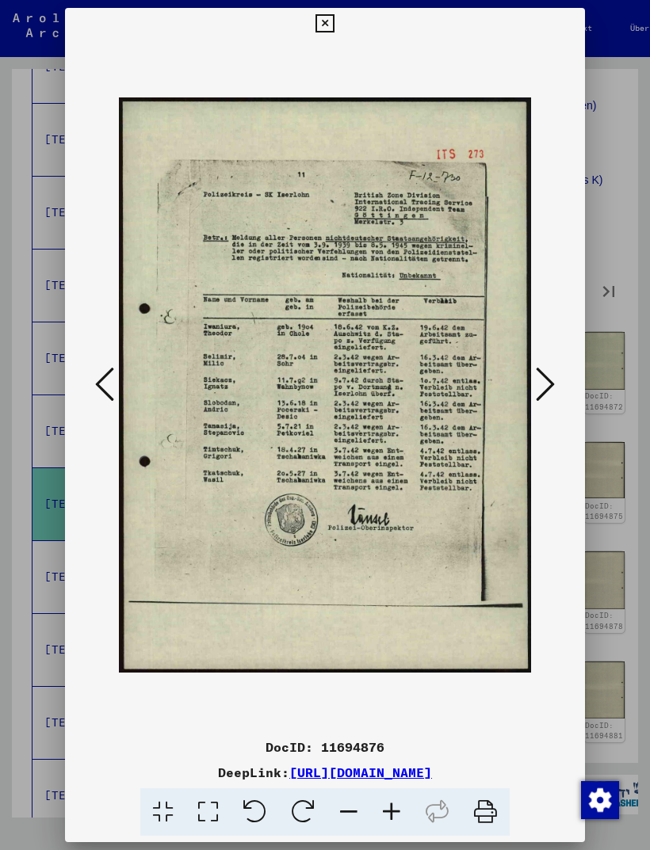
click at [549, 388] on icon at bounding box center [545, 384] width 19 height 38
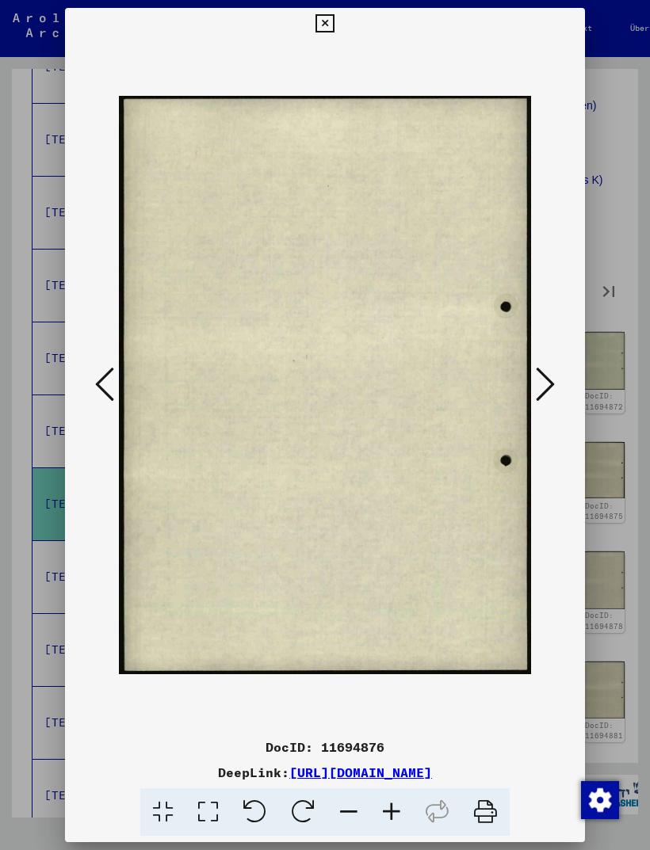
click at [553, 385] on icon at bounding box center [545, 384] width 19 height 38
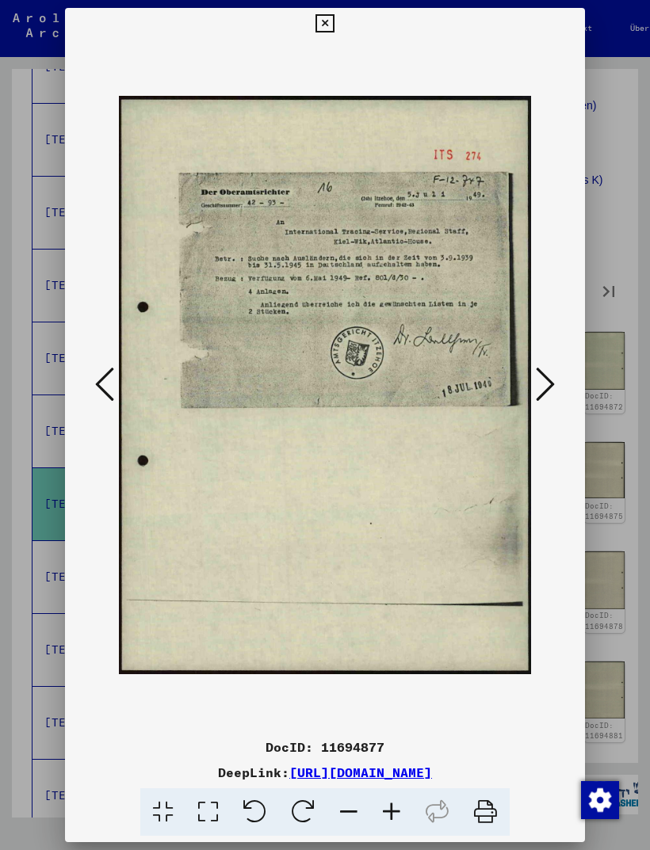
click at [556, 384] on button at bounding box center [545, 385] width 29 height 45
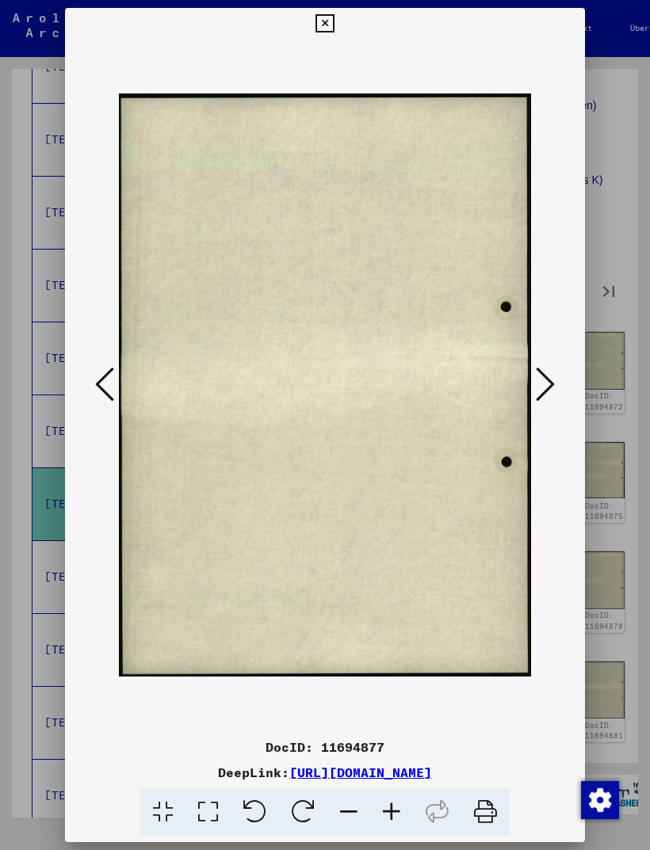
click at [551, 379] on icon at bounding box center [545, 384] width 19 height 38
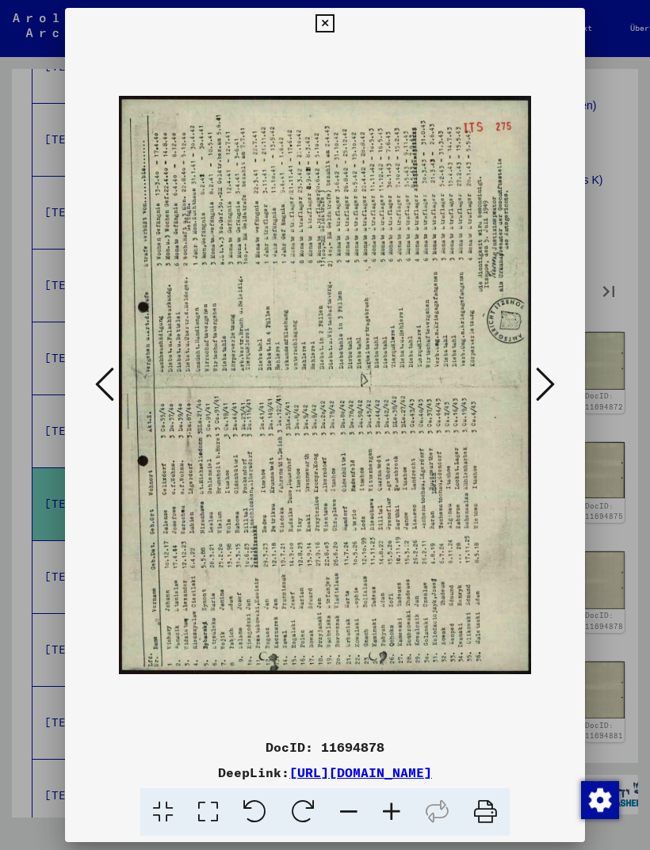
click at [310, 685] on img at bounding box center [325, 386] width 412 height 692
